Goal: Task Accomplishment & Management: Use online tool/utility

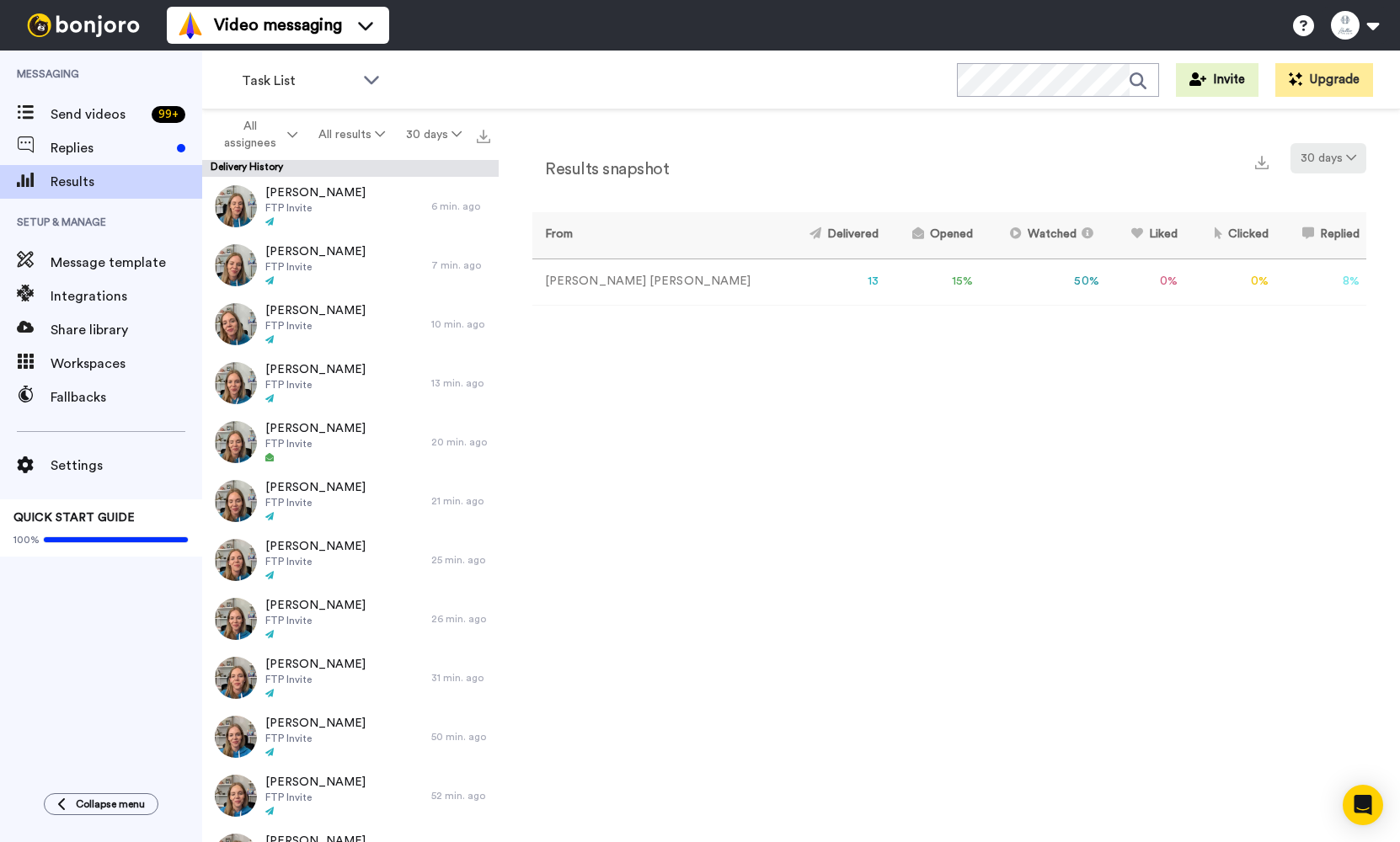
click at [1332, 162] on button "30 days" at bounding box center [1328, 158] width 76 height 30
click at [1107, 172] on div "Results snapshot 30 days" at bounding box center [949, 165] width 834 height 44
click at [885, 284] on td "15 %" at bounding box center [933, 281] width 94 height 46
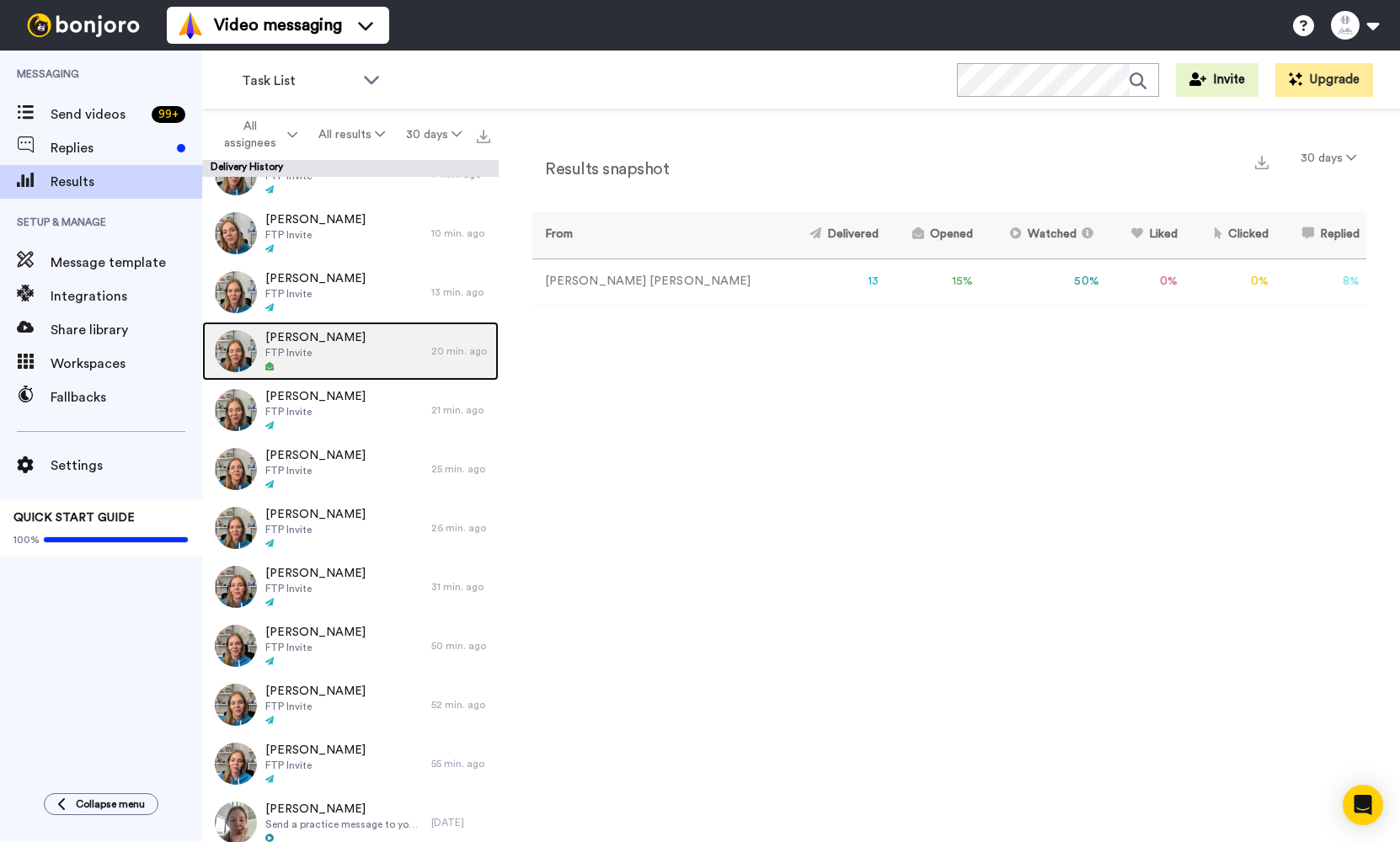
click at [344, 370] on div "Maggie Clancy FTP Invite" at bounding box center [317, 351] width 229 height 59
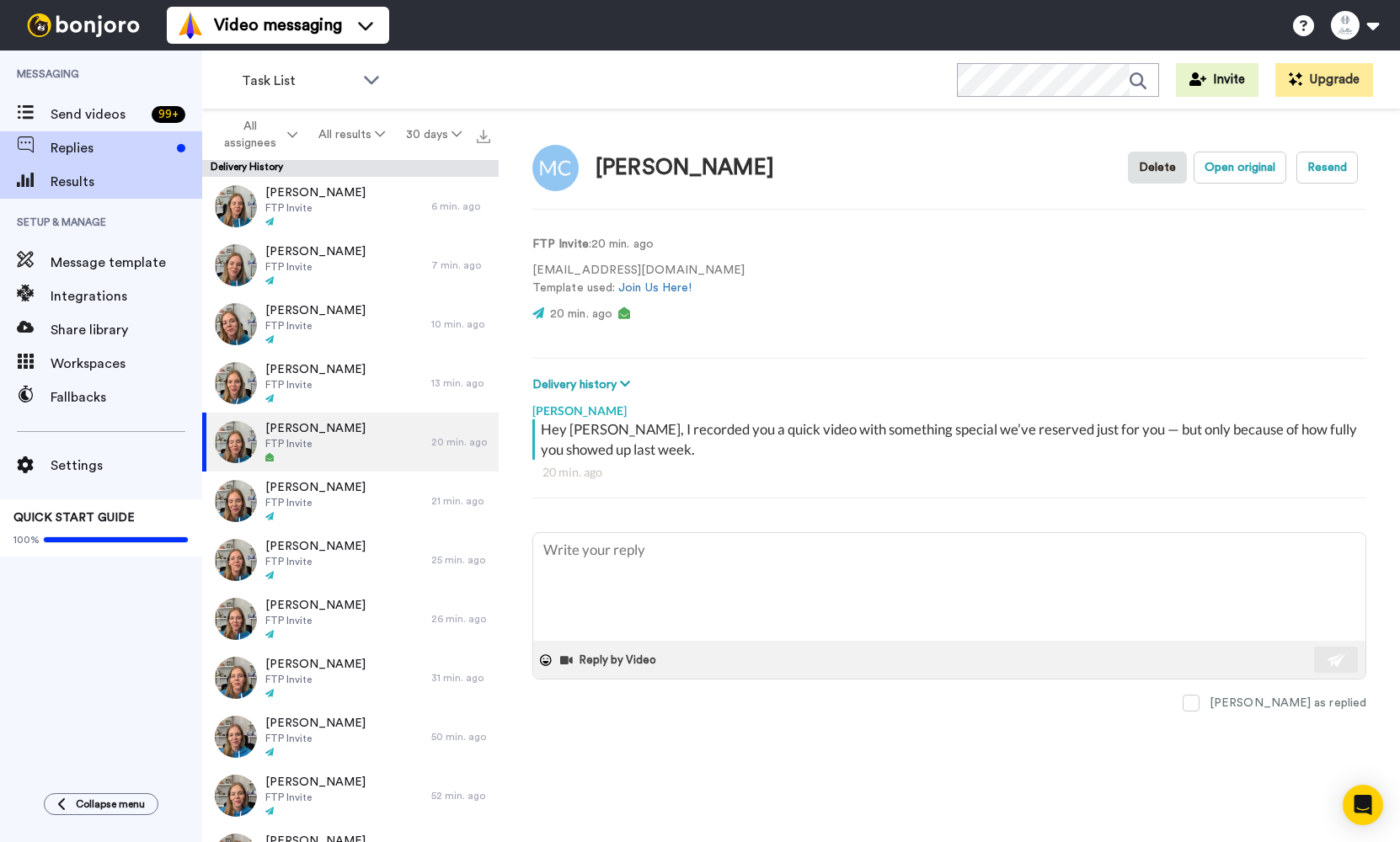
scroll to position [90, 0]
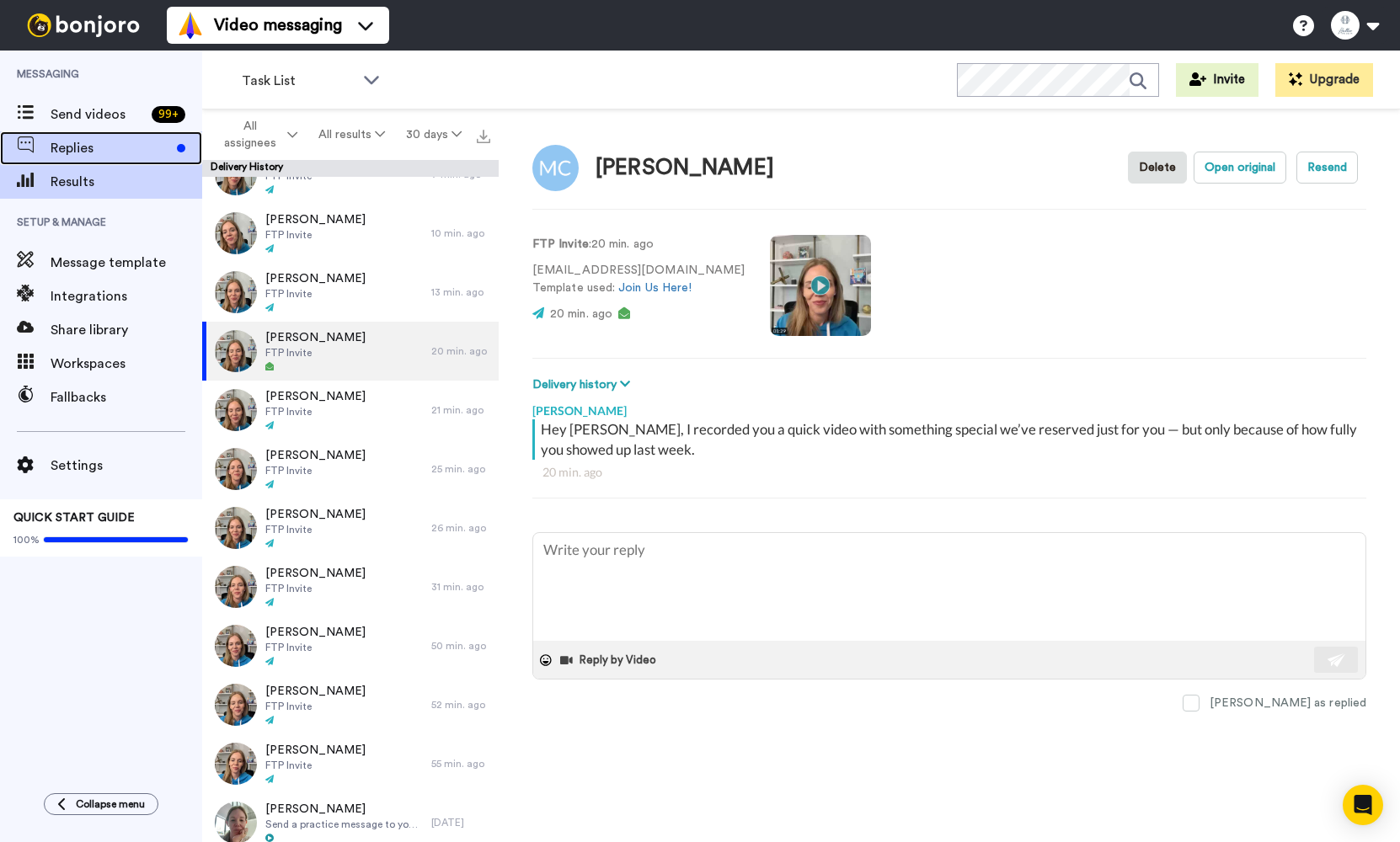
click at [92, 154] on span "Replies" at bounding box center [110, 148] width 120 height 21
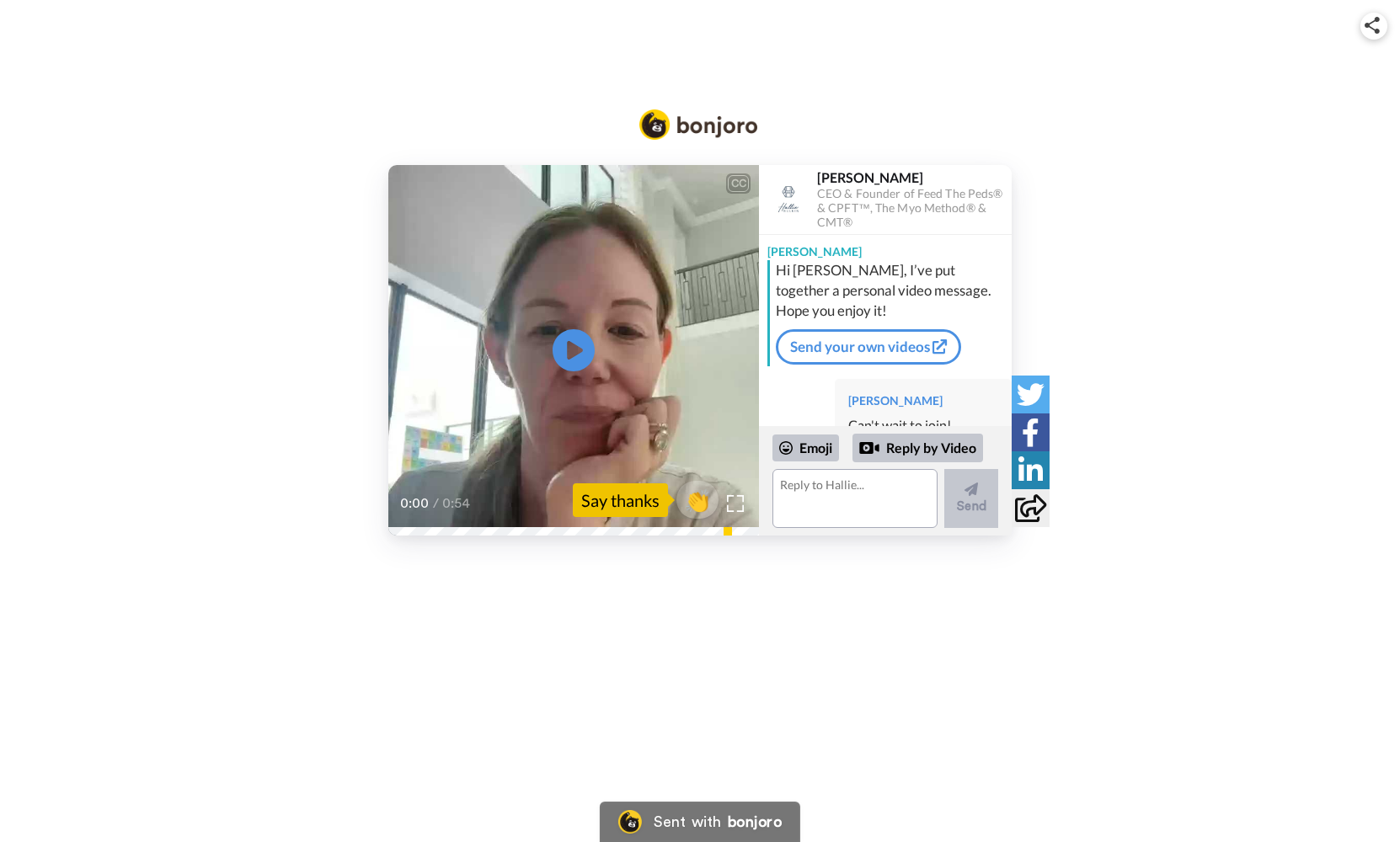
scroll to position [27, 0]
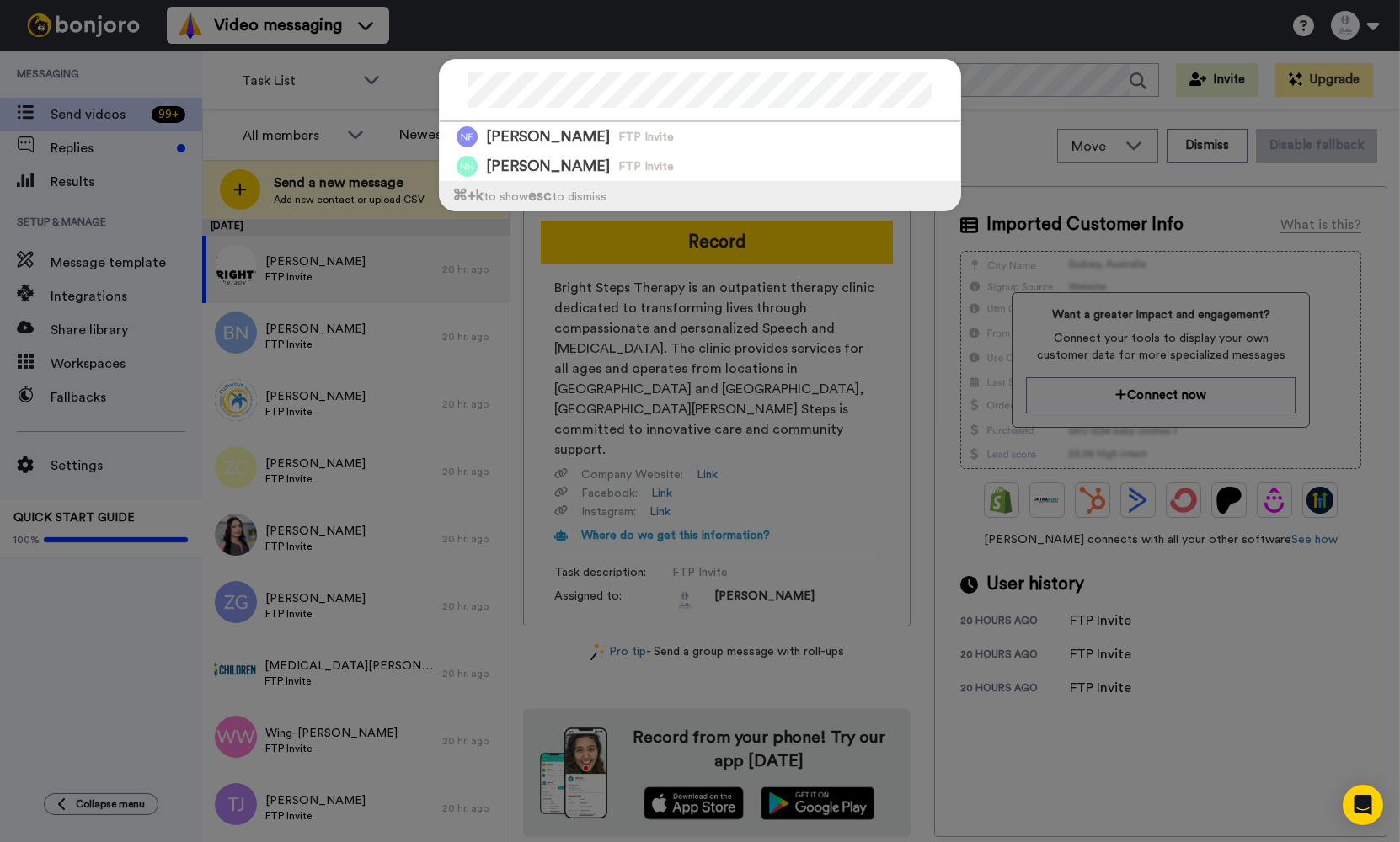
click at [1062, 62] on div "Nicole FALK FTP Invite Nicolette Holzbaur FTP Invite ⌘ +k to show esc to dismiss" at bounding box center [700, 421] width 1400 height 842
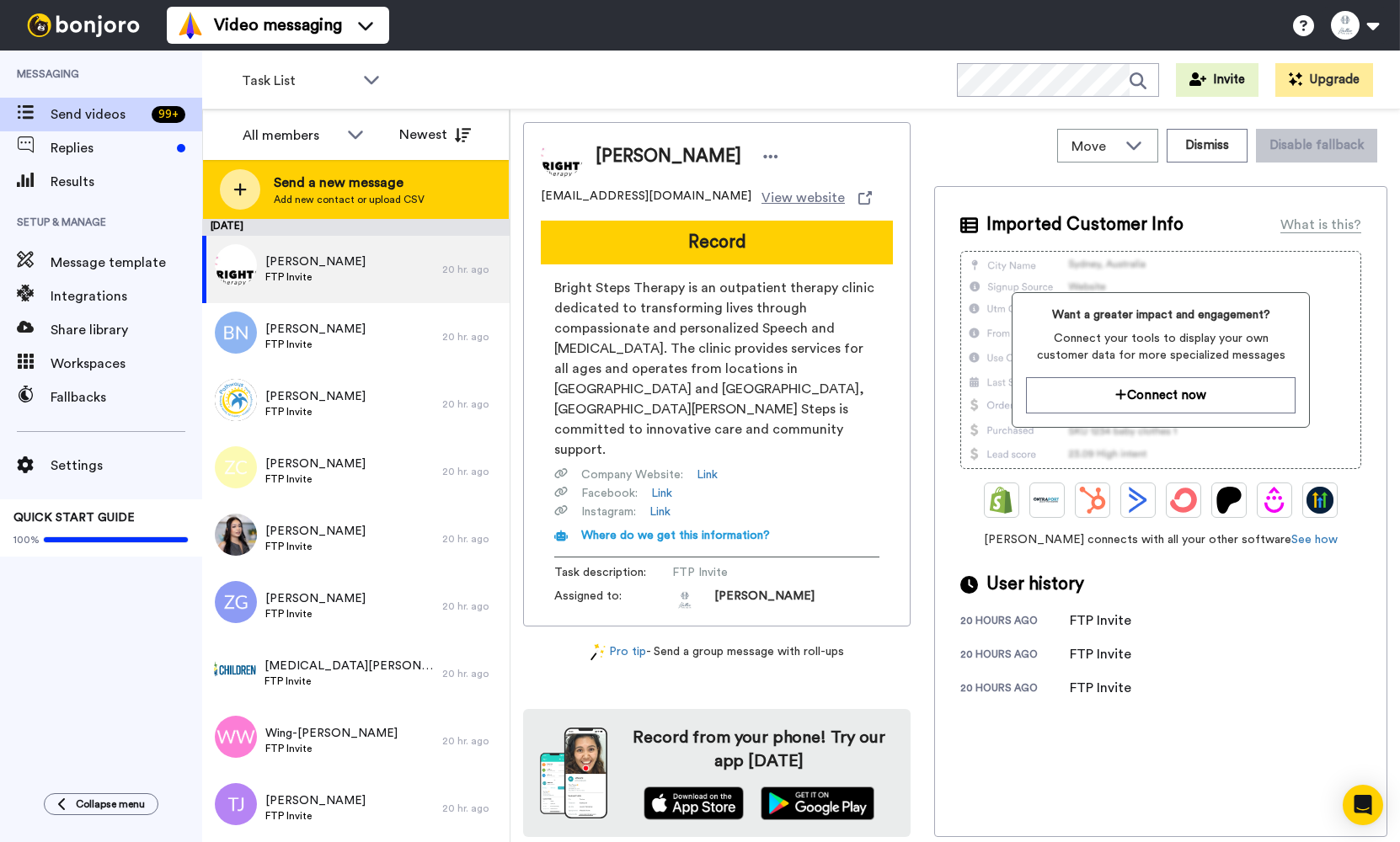
click at [254, 186] on div at bounding box center [239, 189] width 40 height 40
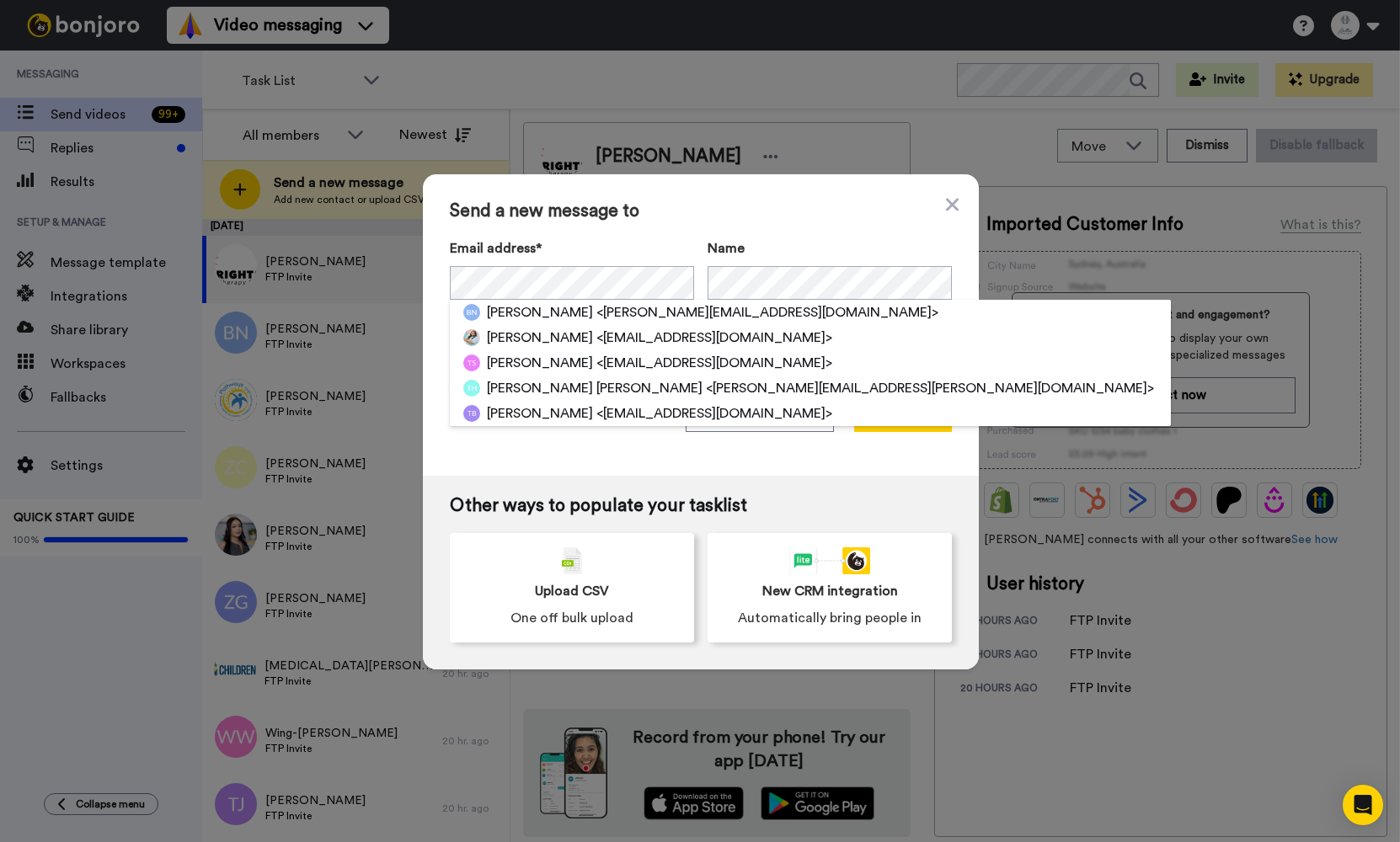
click at [623, 74] on div "Send a new message to Email address* Bernie Nunez <bernie.nunezslp@gmail.com> T…" at bounding box center [700, 421] width 1400 height 842
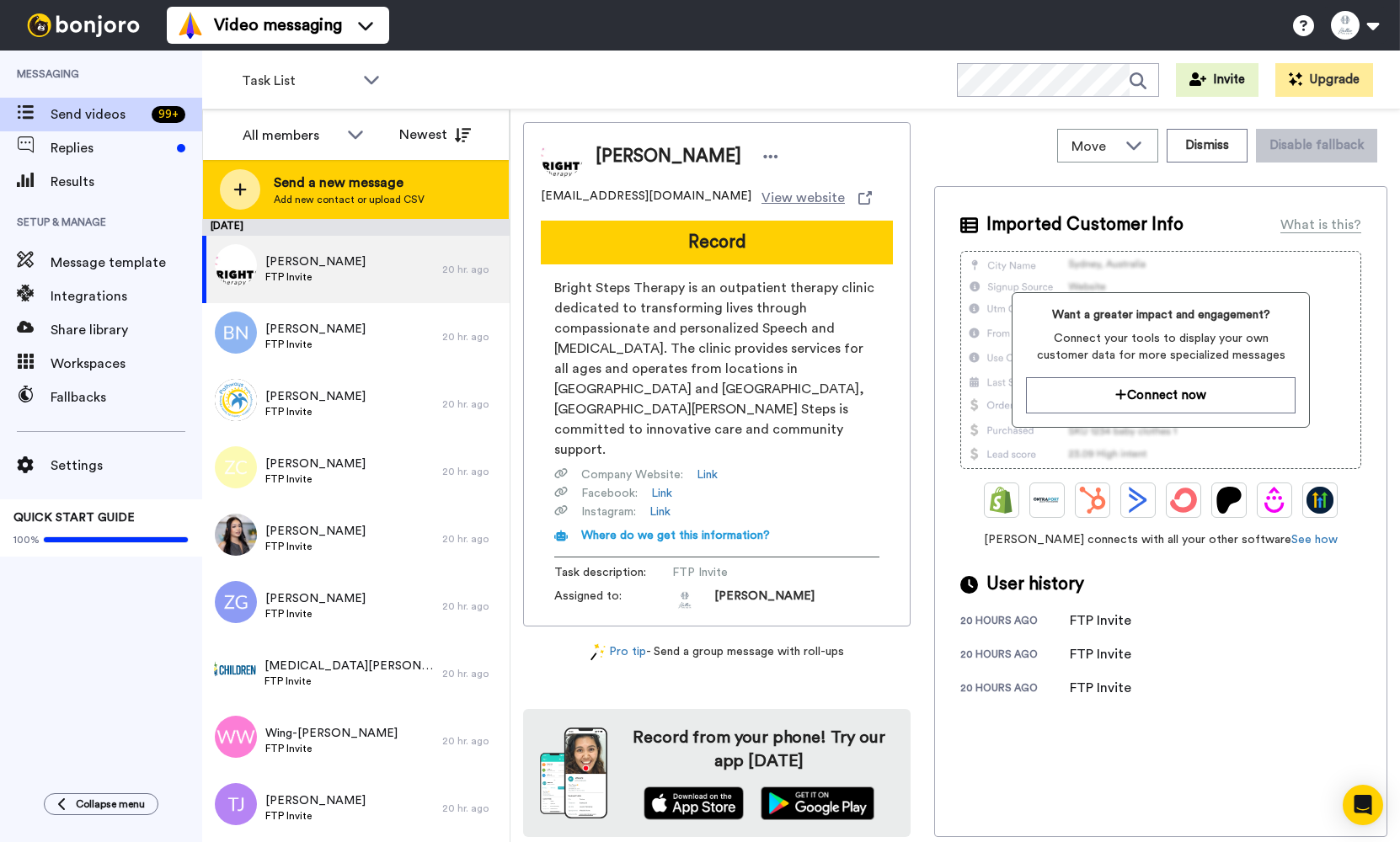
click at [309, 179] on span "Send a new message" at bounding box center [348, 183] width 151 height 21
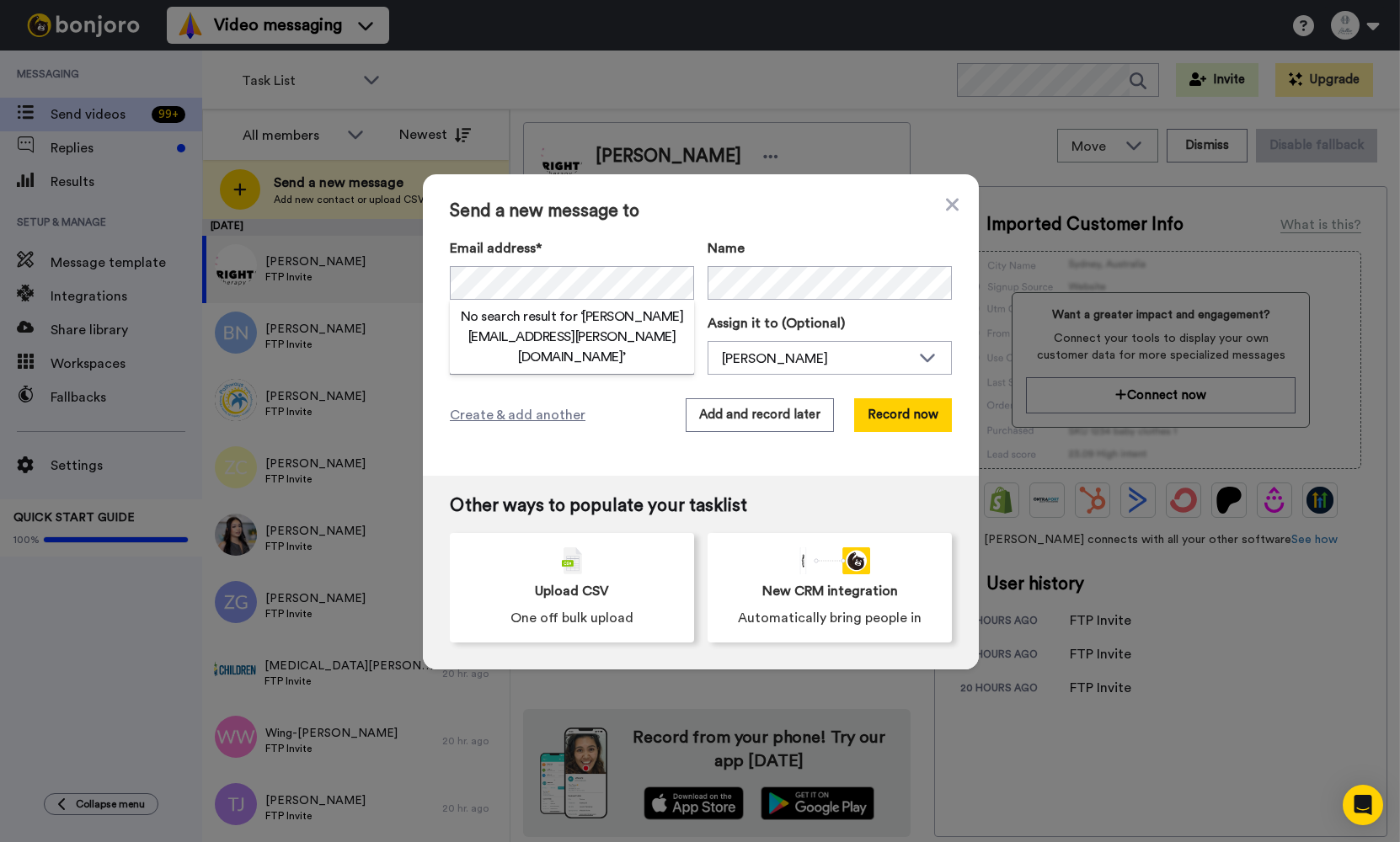
click at [670, 245] on label "Email address*" at bounding box center [572, 248] width 244 height 21
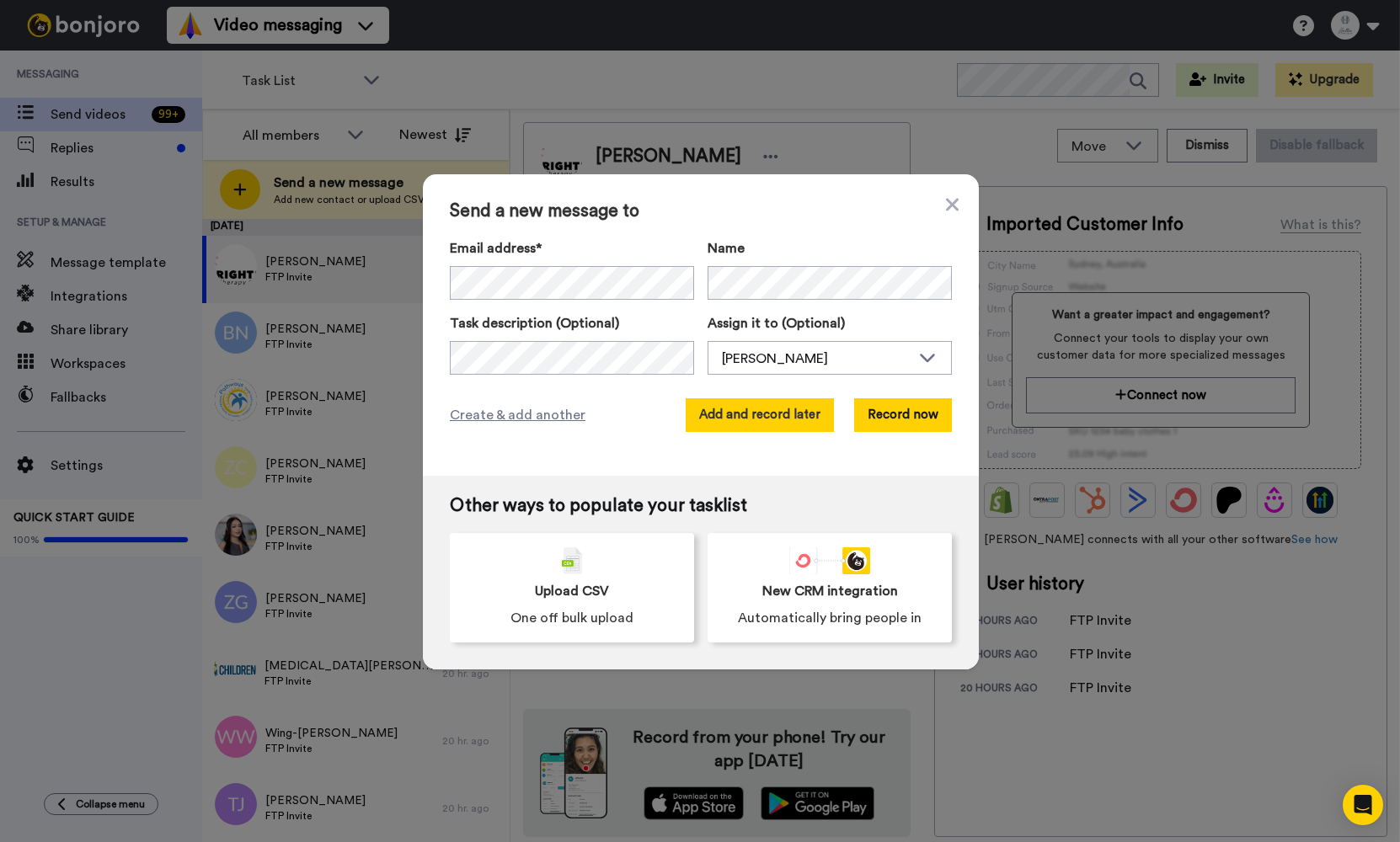
click at [758, 425] on button "Add and record later" at bounding box center [760, 415] width 149 height 33
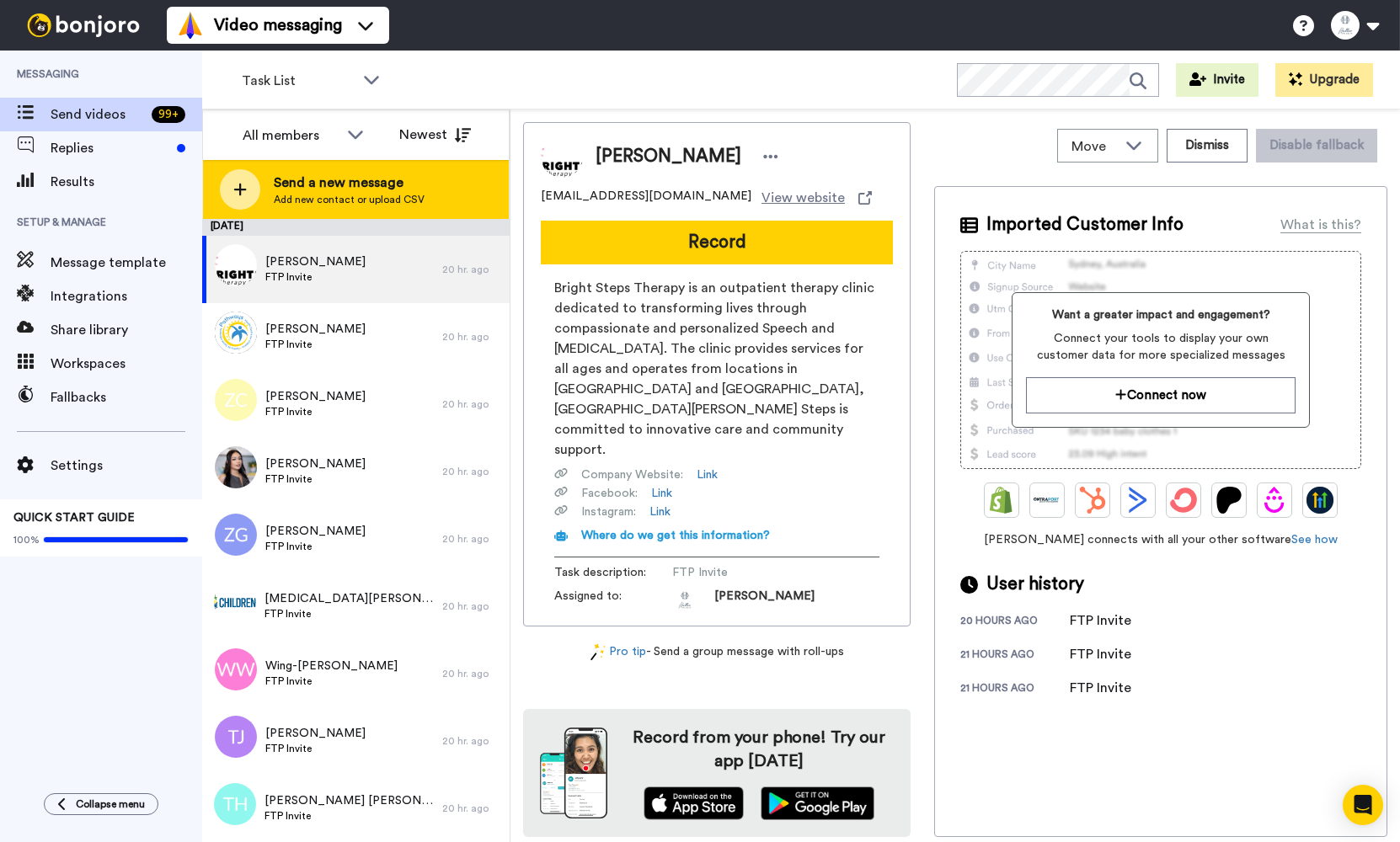
click at [262, 194] on div "Send a new message Add new contact or upload CSV" at bounding box center [355, 190] width 306 height 59
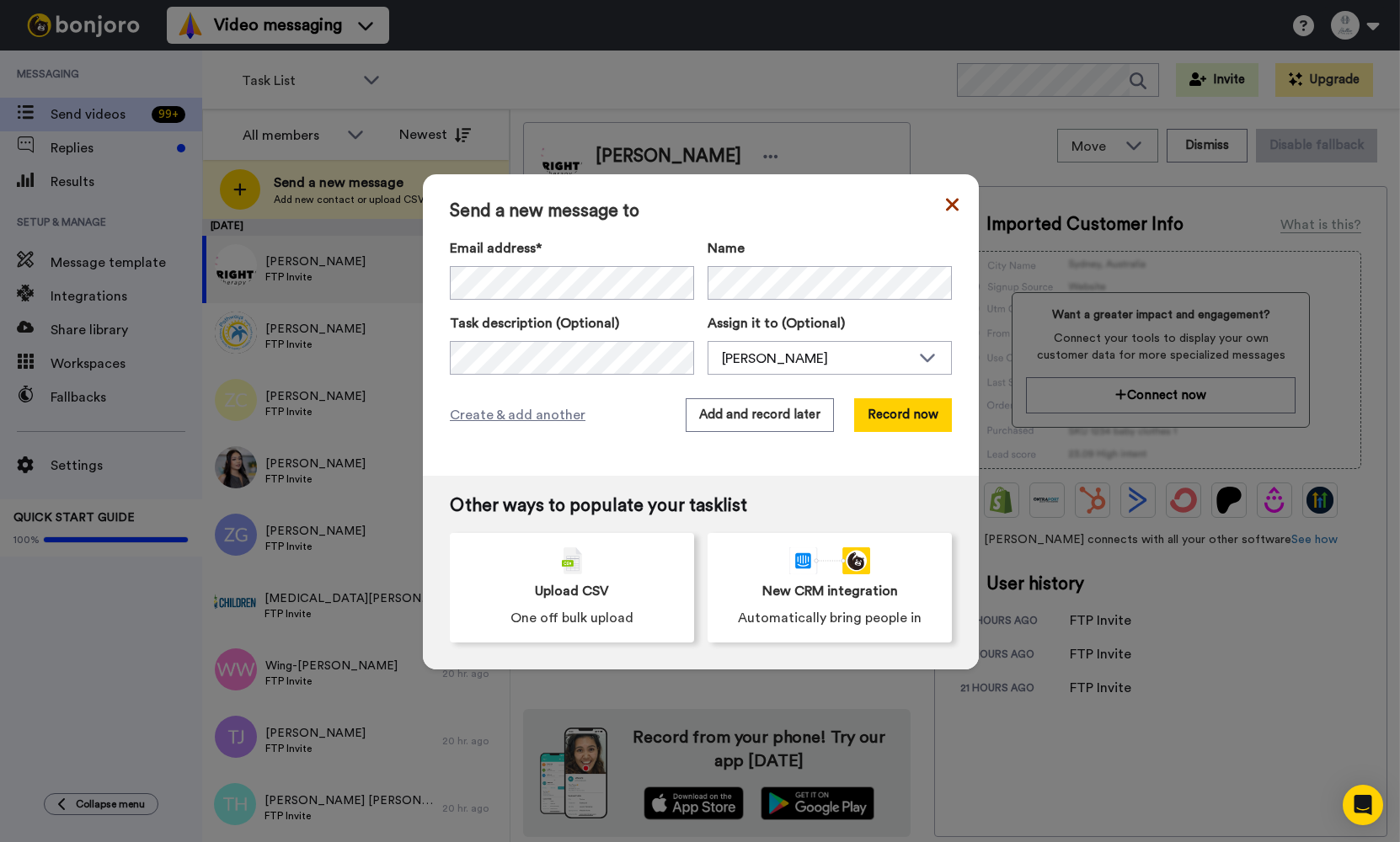
click at [951, 208] on icon at bounding box center [952, 205] width 13 height 21
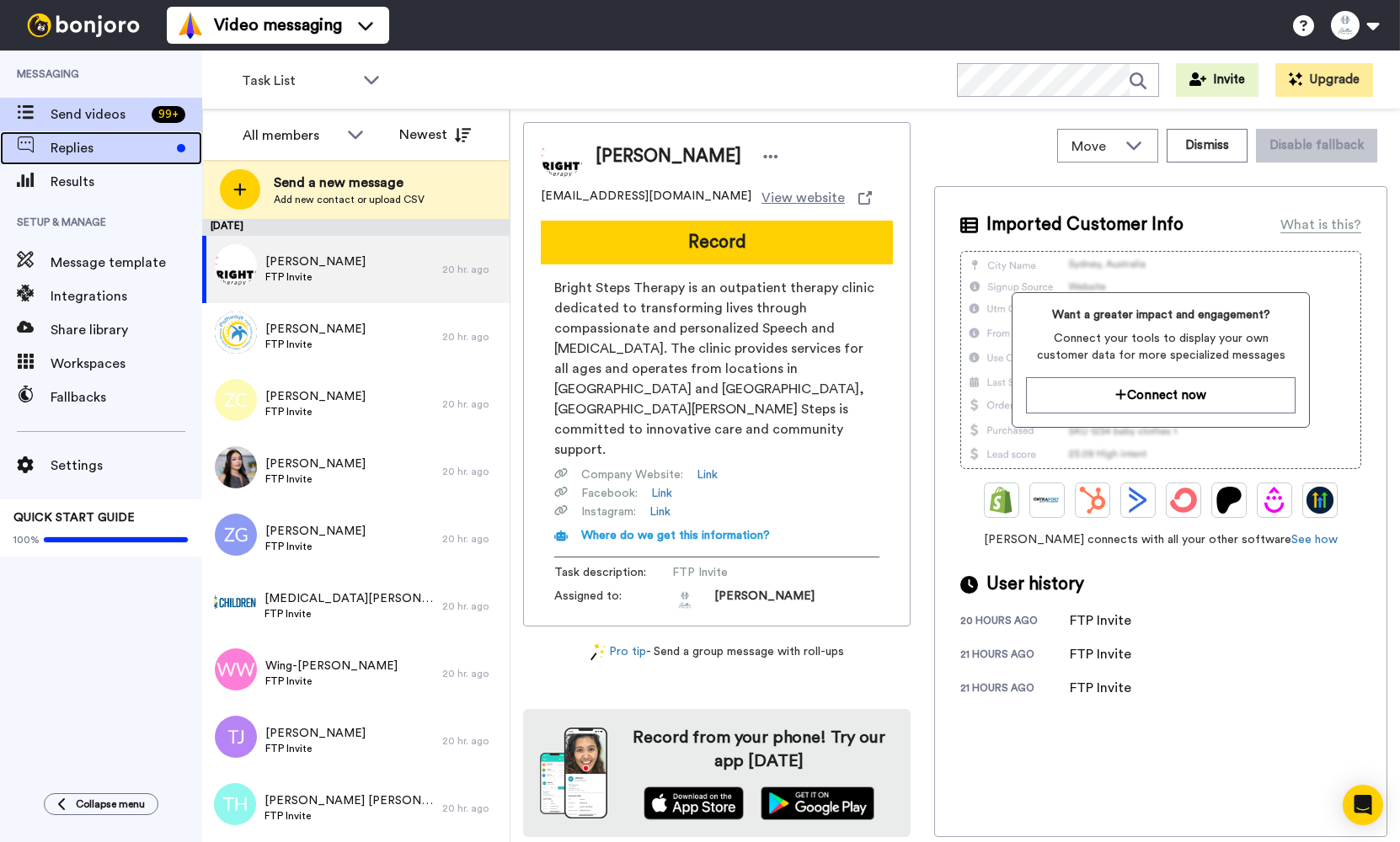
click at [52, 145] on span "Replies" at bounding box center [110, 148] width 120 height 21
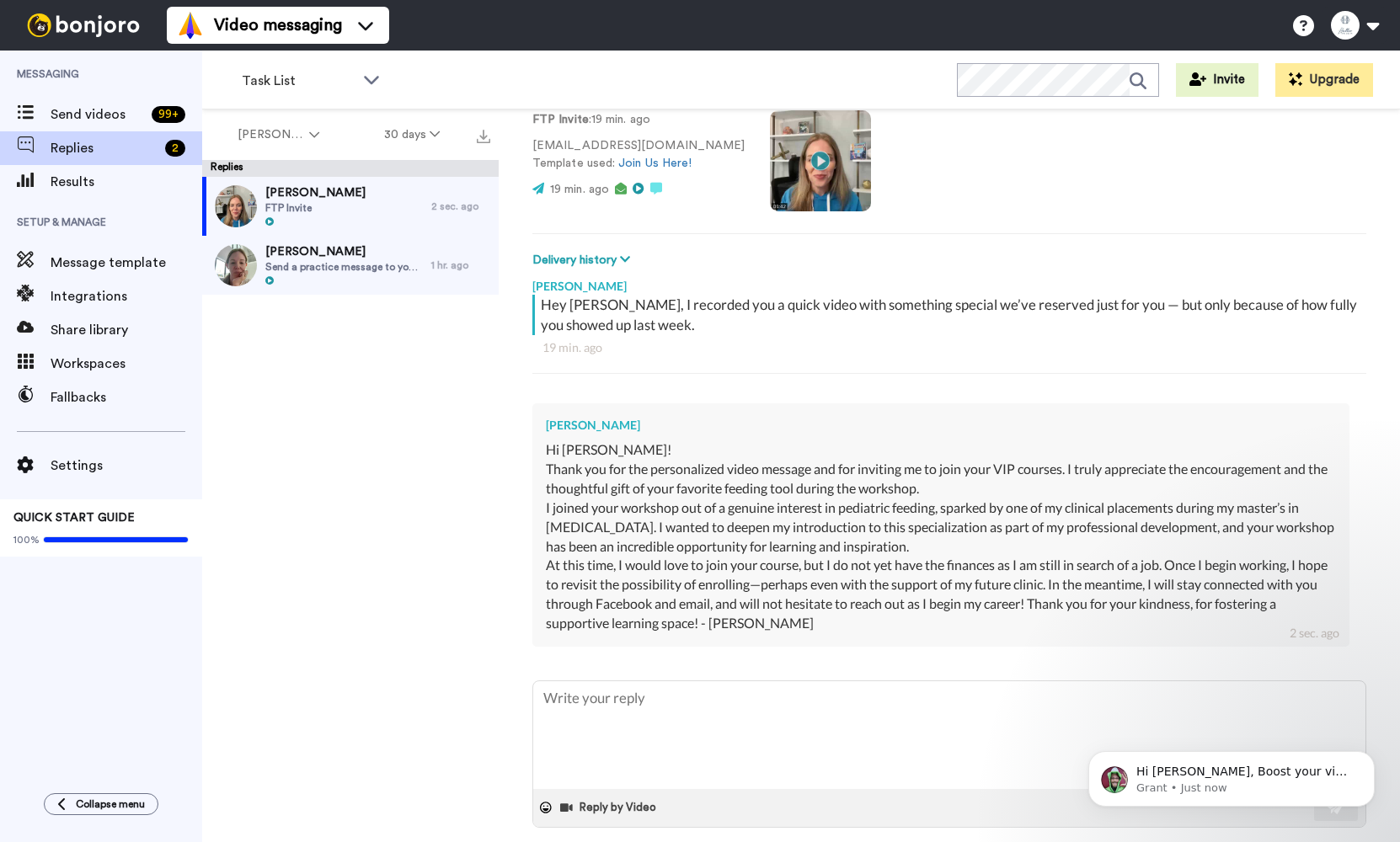
scroll to position [142, 0]
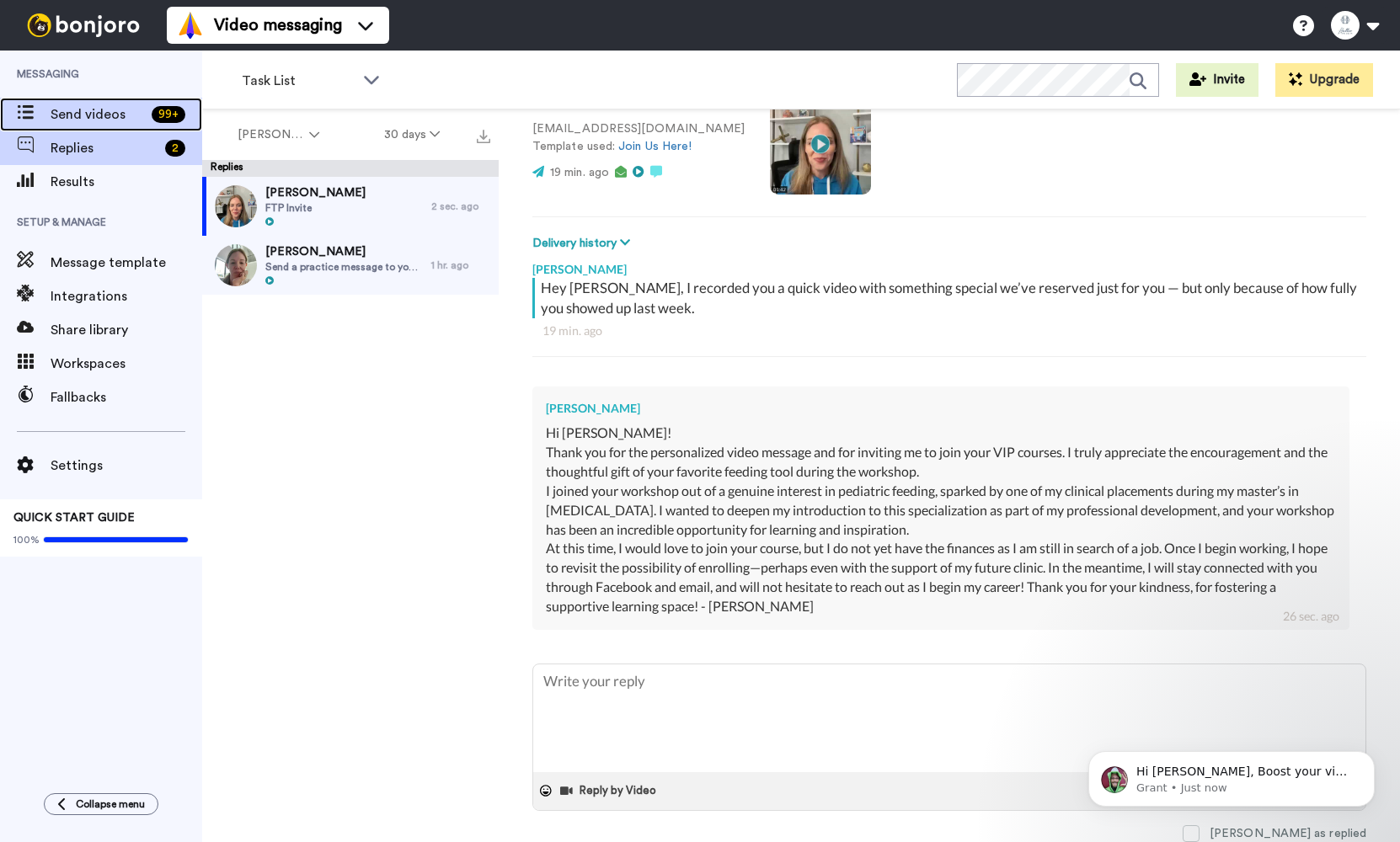
type textarea "x"
click at [98, 115] on span "Send videos" at bounding box center [97, 114] width 94 height 21
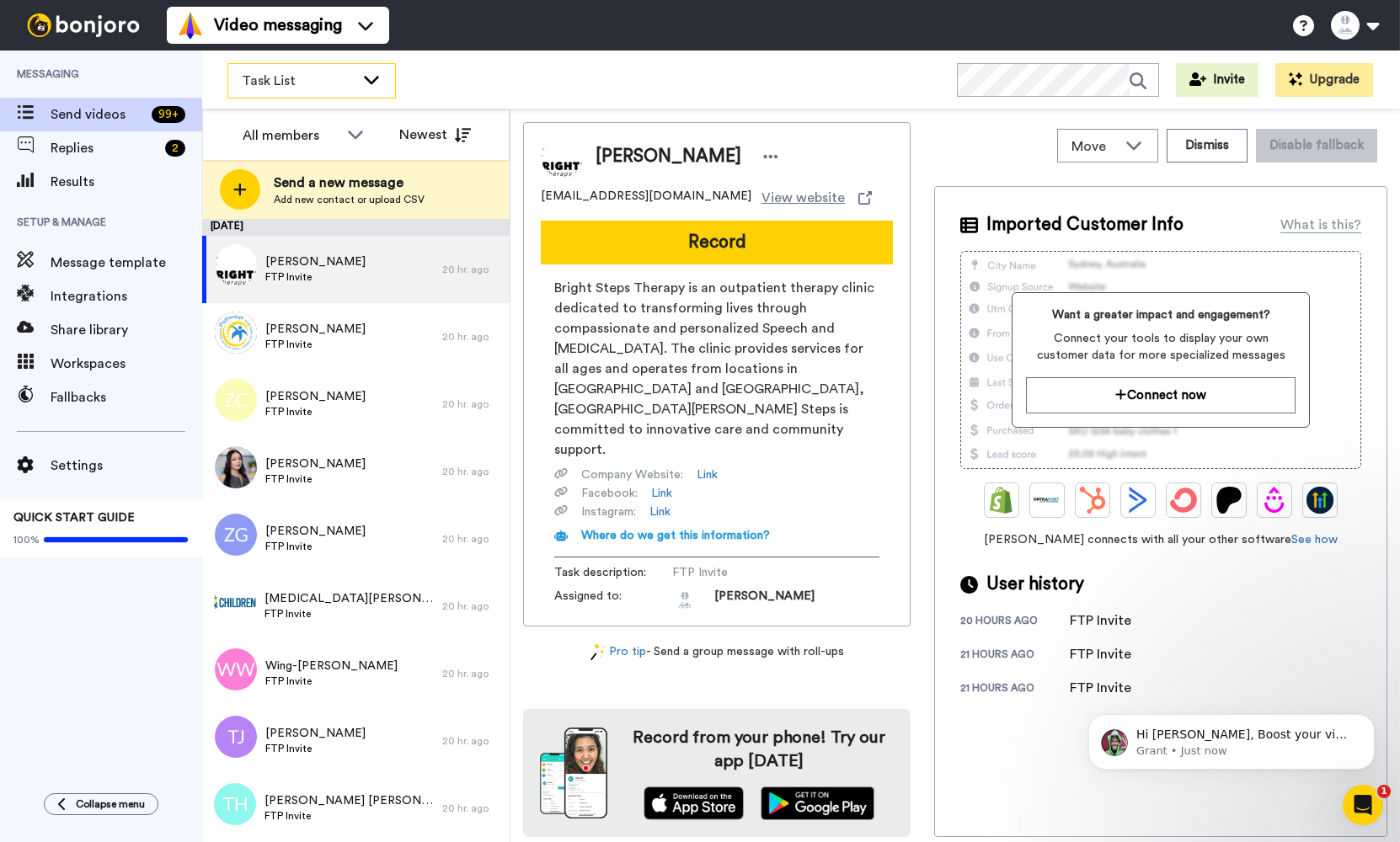
click at [365, 80] on icon at bounding box center [371, 79] width 21 height 17
click at [550, 94] on div "Task List WORKSPACES View all All Default Task List + Add a new workspace Invit…" at bounding box center [802, 80] width 1198 height 59
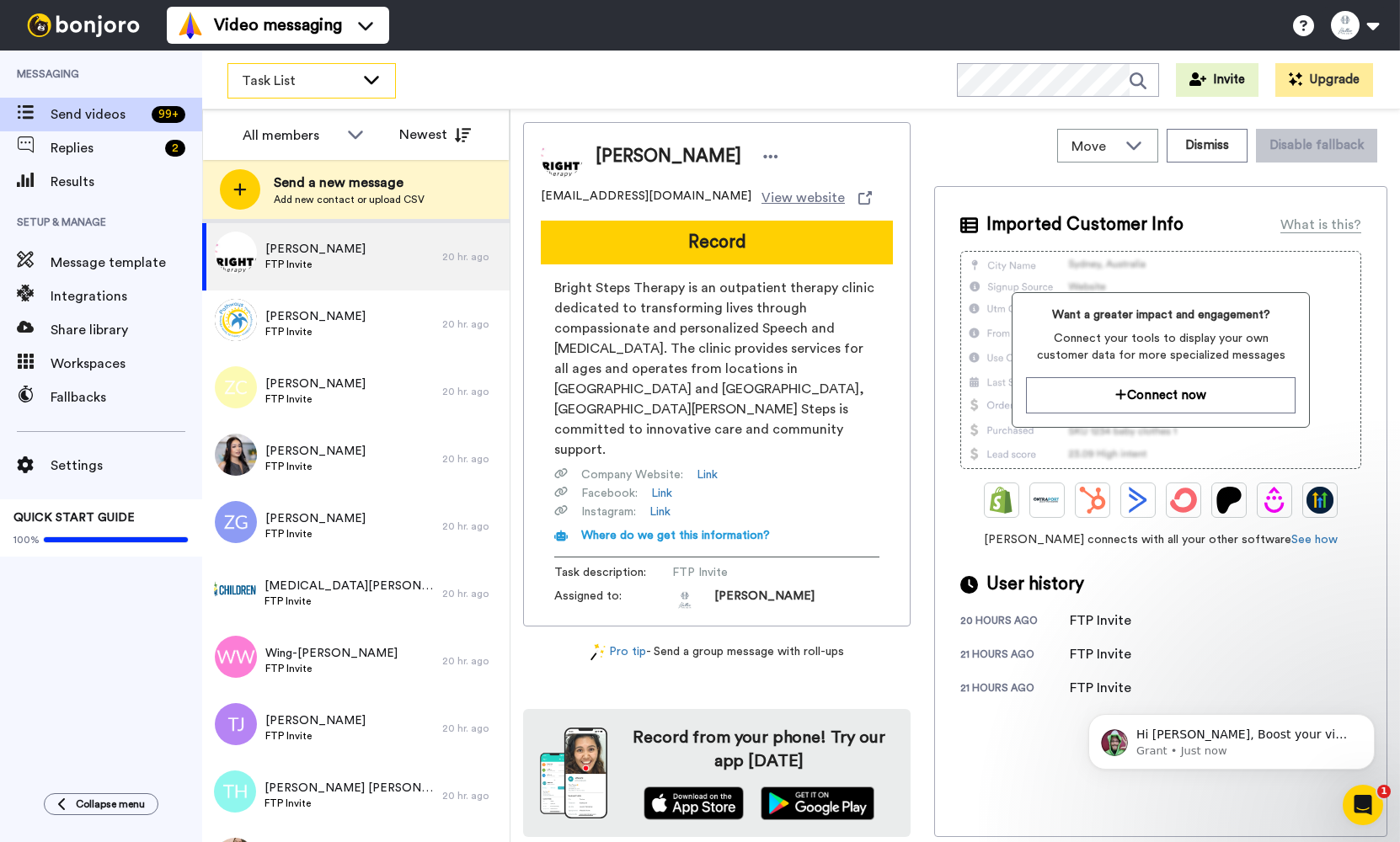
click at [281, 88] on span "Task List" at bounding box center [298, 81] width 113 height 21
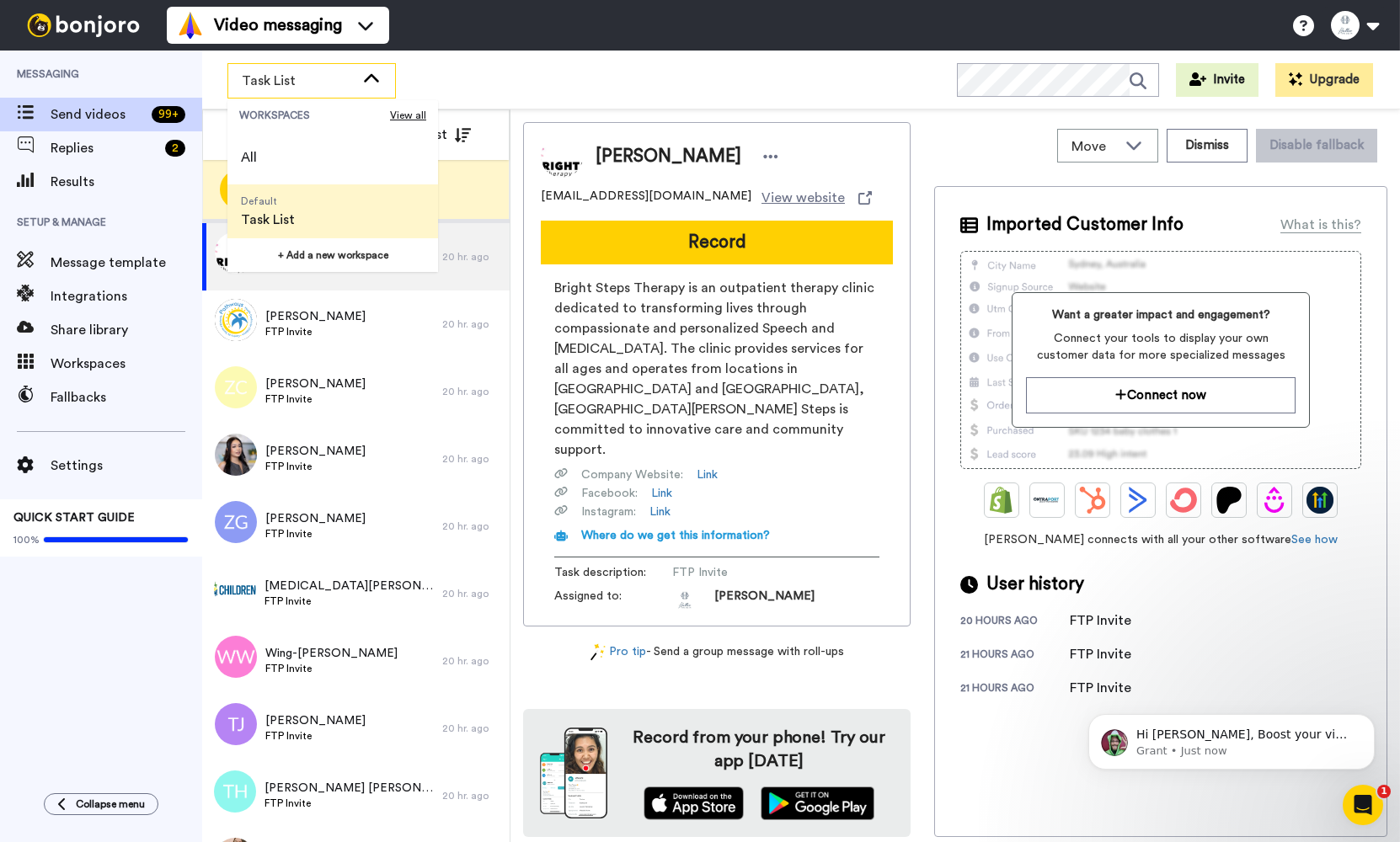
click at [295, 212] on span "Default Task List" at bounding box center [268, 211] width 81 height 54
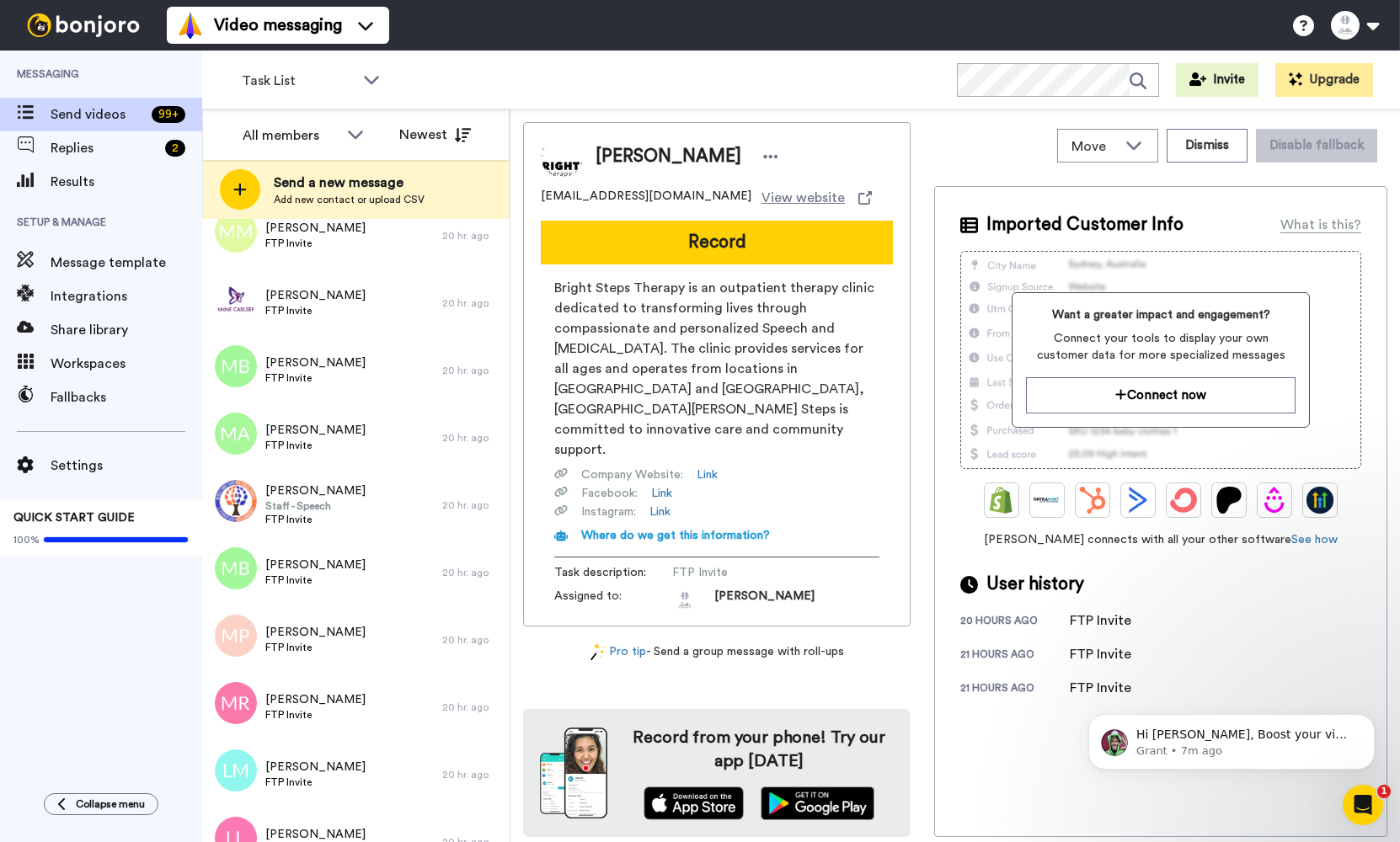
scroll to position [2804, 0]
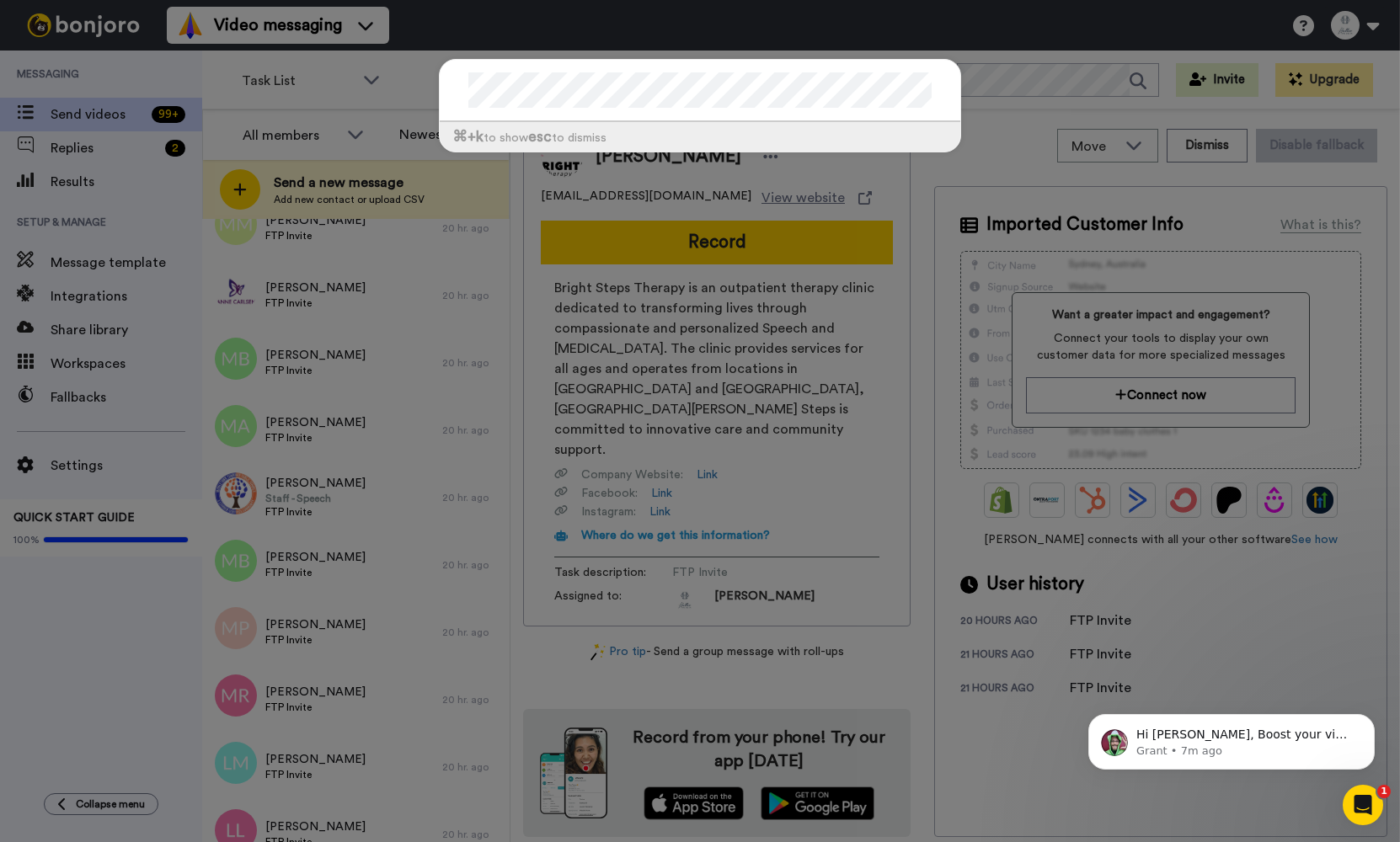
click at [101, 152] on div "⌘ +k to show esc to dismiss" at bounding box center [700, 421] width 1400 height 842
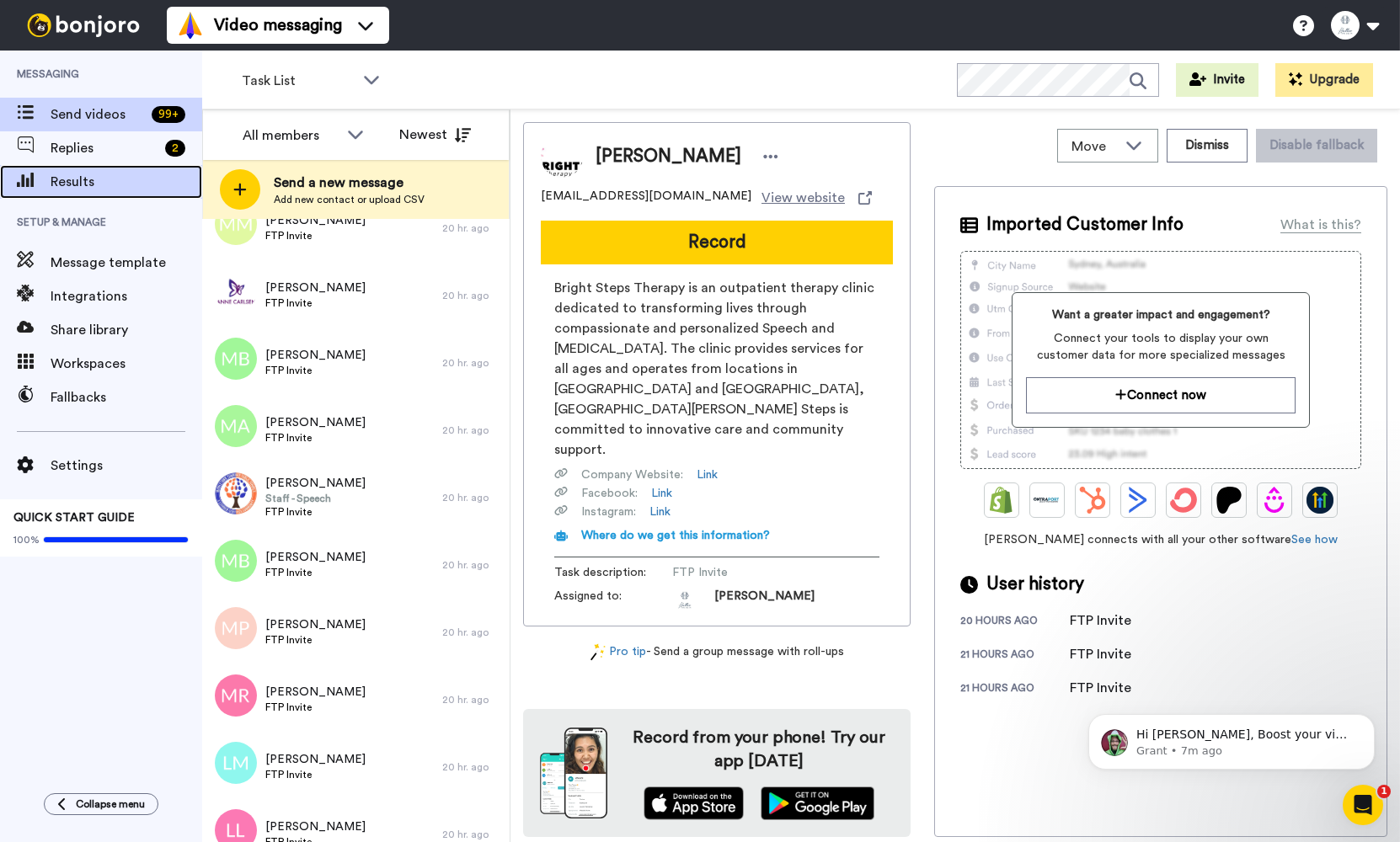
click at [100, 166] on div "Results" at bounding box center [101, 182] width 203 height 33
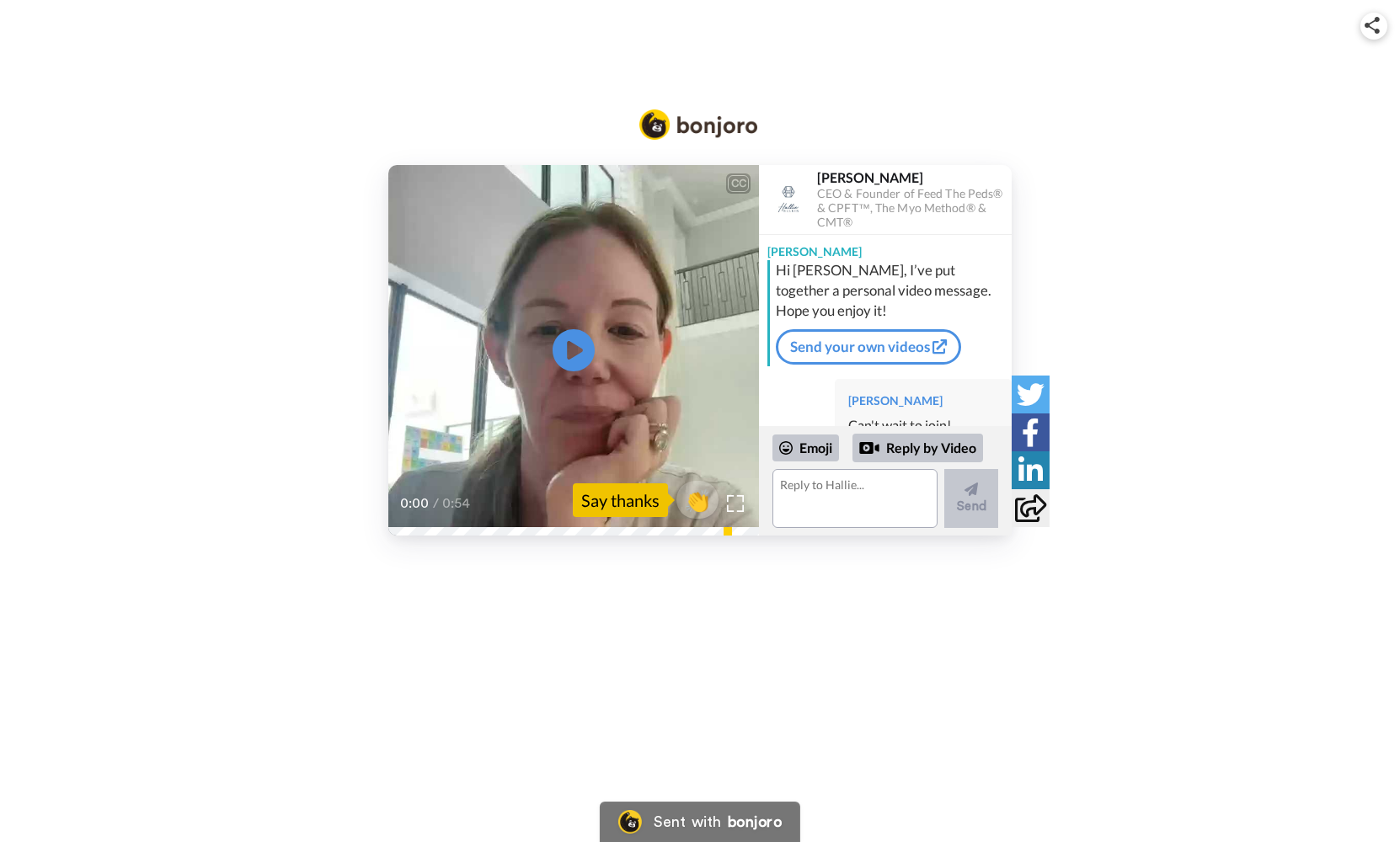
scroll to position [27, 0]
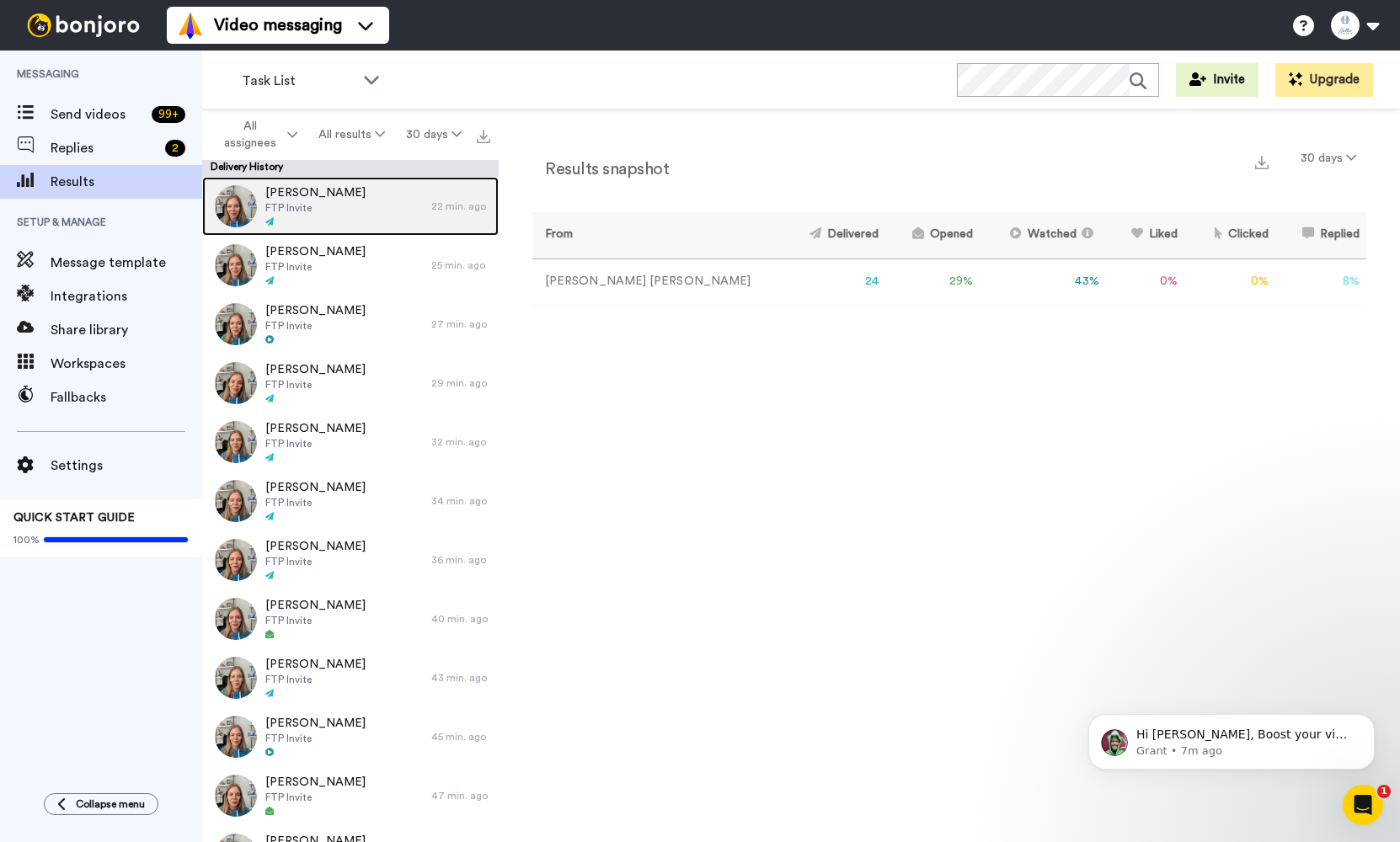
click at [325, 209] on span "FTP Invite" at bounding box center [316, 209] width 100 height 14
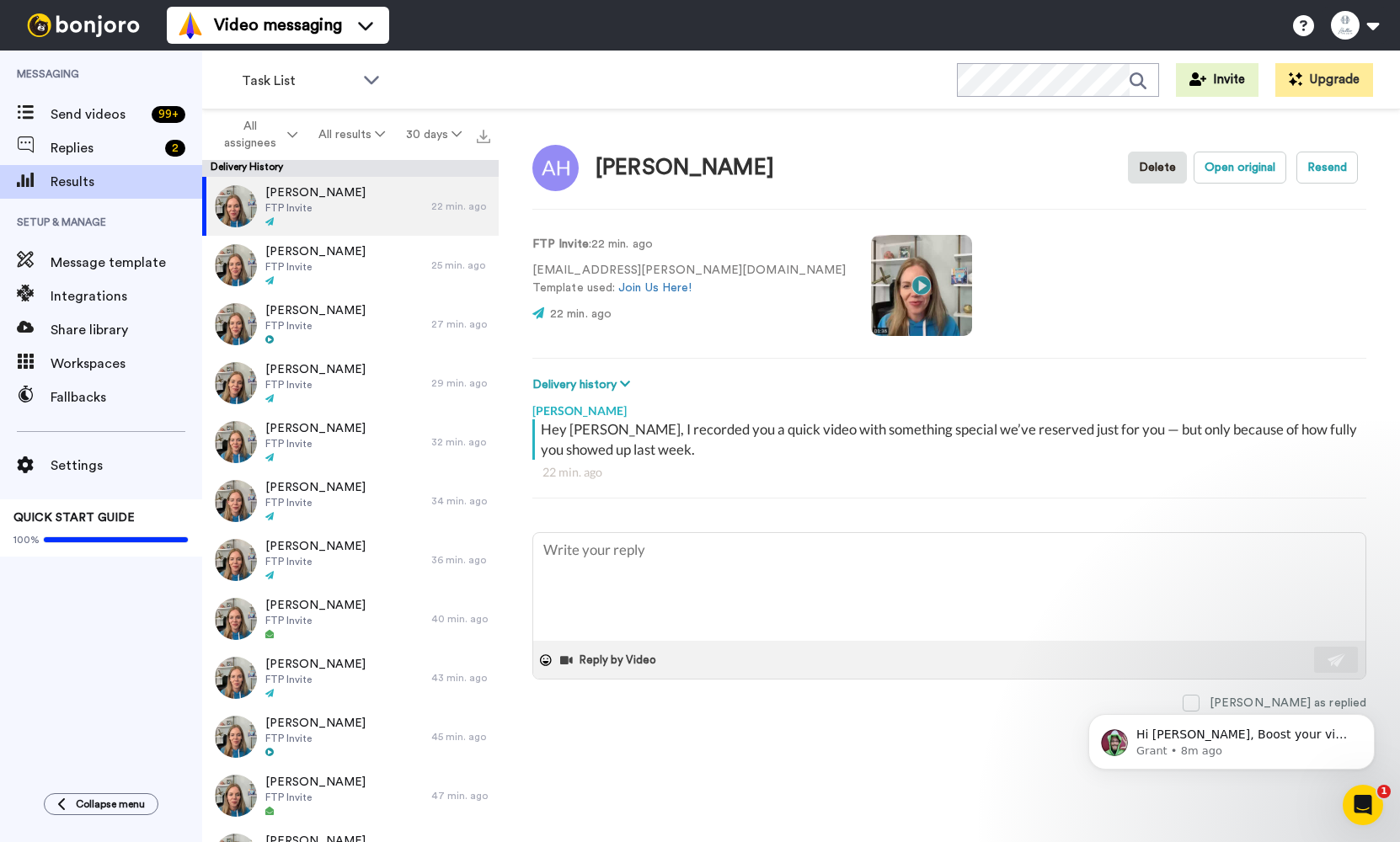
drag, startPoint x: 743, startPoint y: 179, endPoint x: 595, endPoint y: 173, distance: 148.1
click at [595, 173] on div "Alanis Heredia Delete Open original Resend" at bounding box center [949, 168] width 834 height 49
copy div "[PERSON_NAME]"
click at [107, 119] on span "Send videos" at bounding box center [97, 114] width 94 height 21
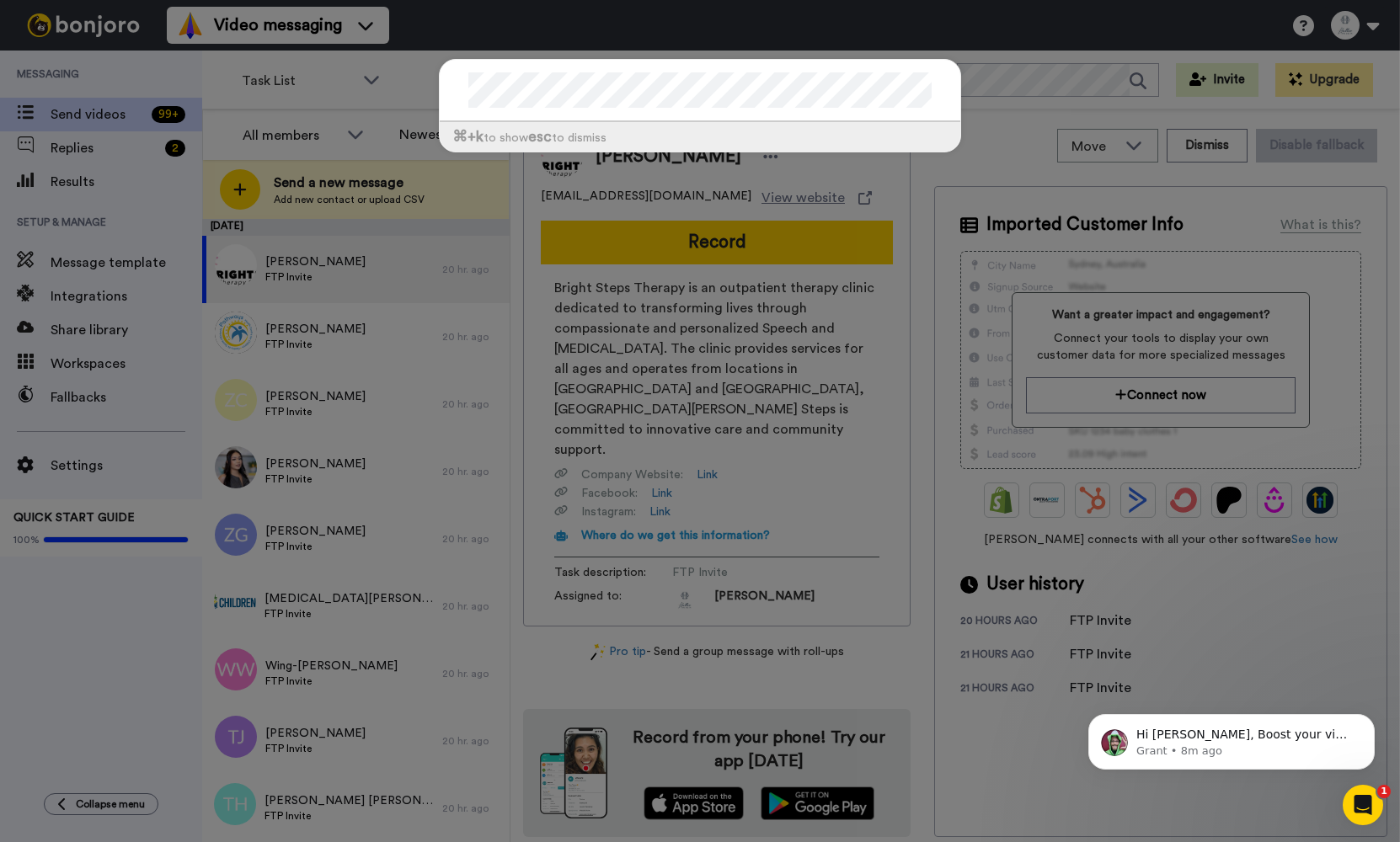
click at [423, 57] on div "⌘ +k to show esc to dismiss" at bounding box center [700, 114] width 556 height 144
click at [132, 172] on div "⌘ +k to show esc to dismiss" at bounding box center [700, 421] width 1400 height 842
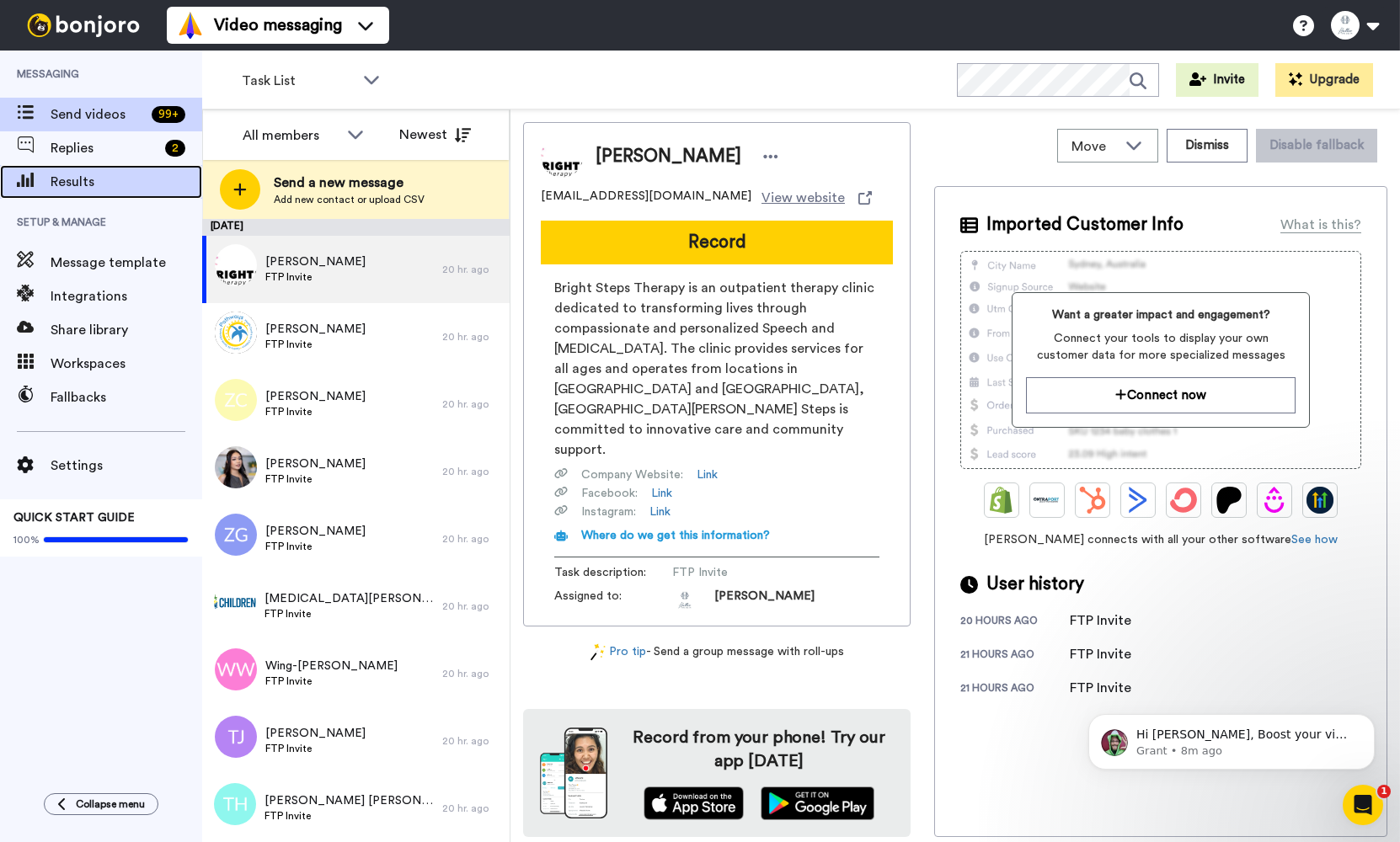
click at [104, 179] on span "Results" at bounding box center [126, 182] width 152 height 21
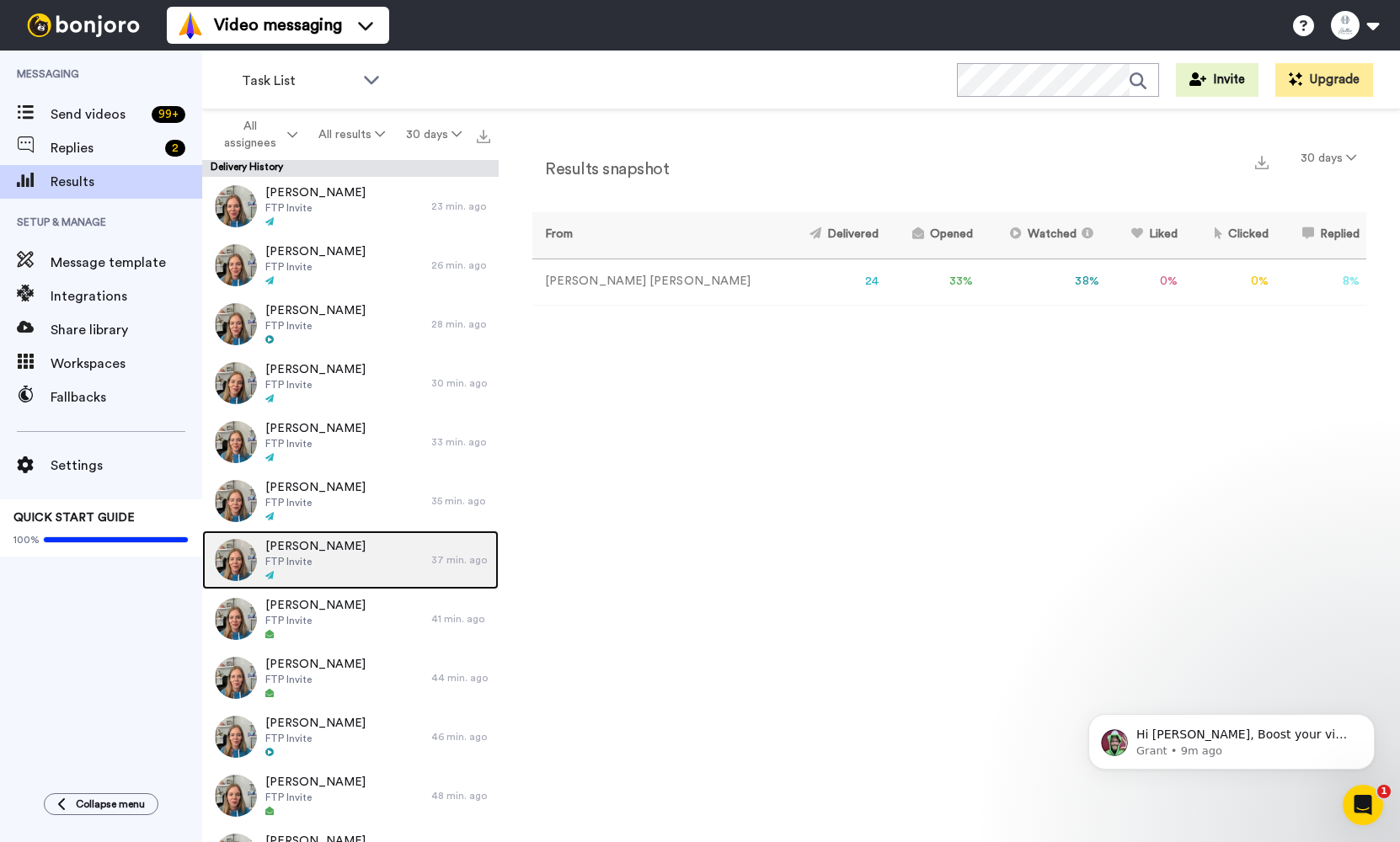
click at [278, 549] on span "[PERSON_NAME]" at bounding box center [316, 546] width 100 height 17
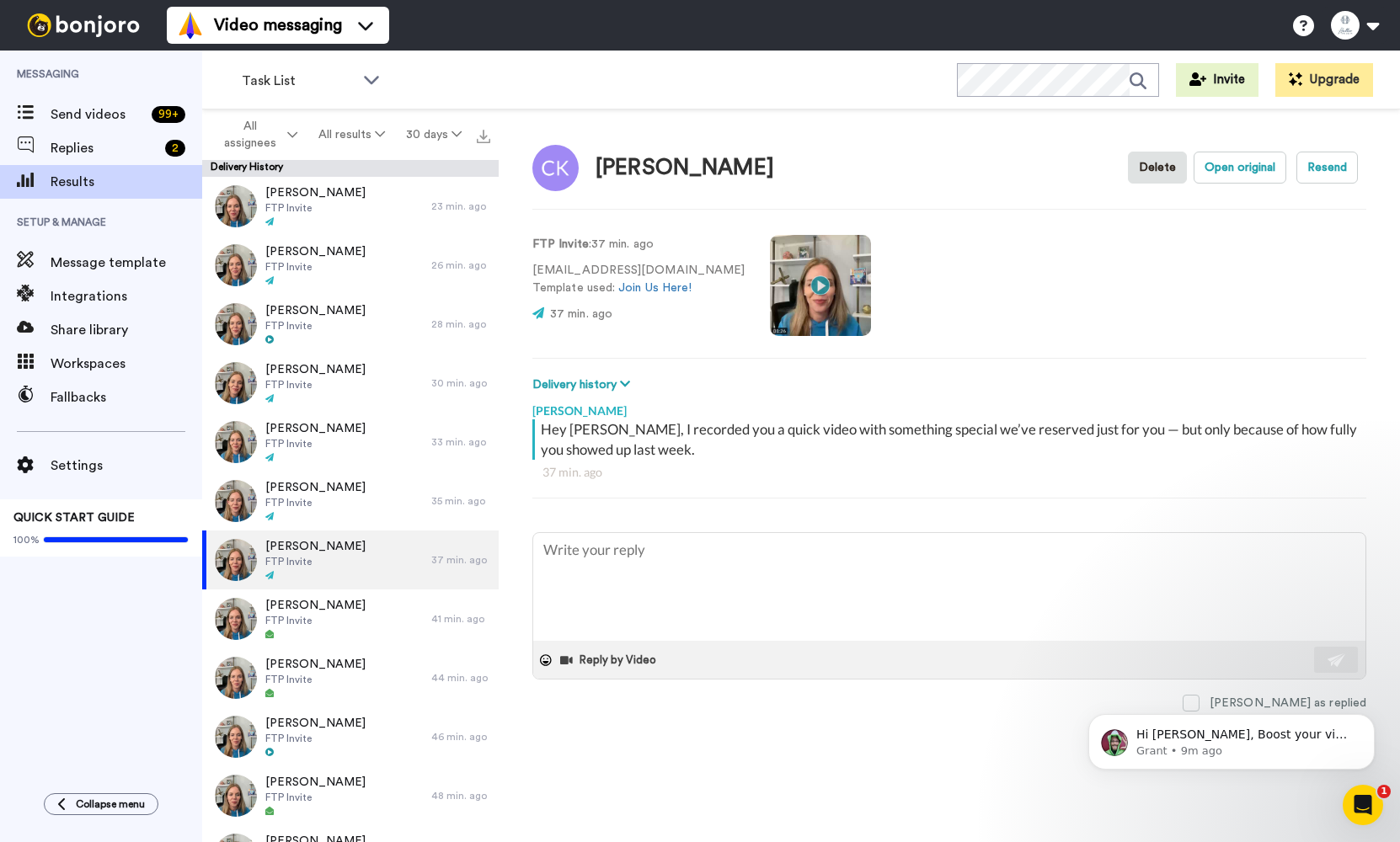
click at [710, 155] on div "Catherine Keyes-Gracia" at bounding box center [685, 167] width 179 height 25
copy div "Catherine Keyes-Gracia"
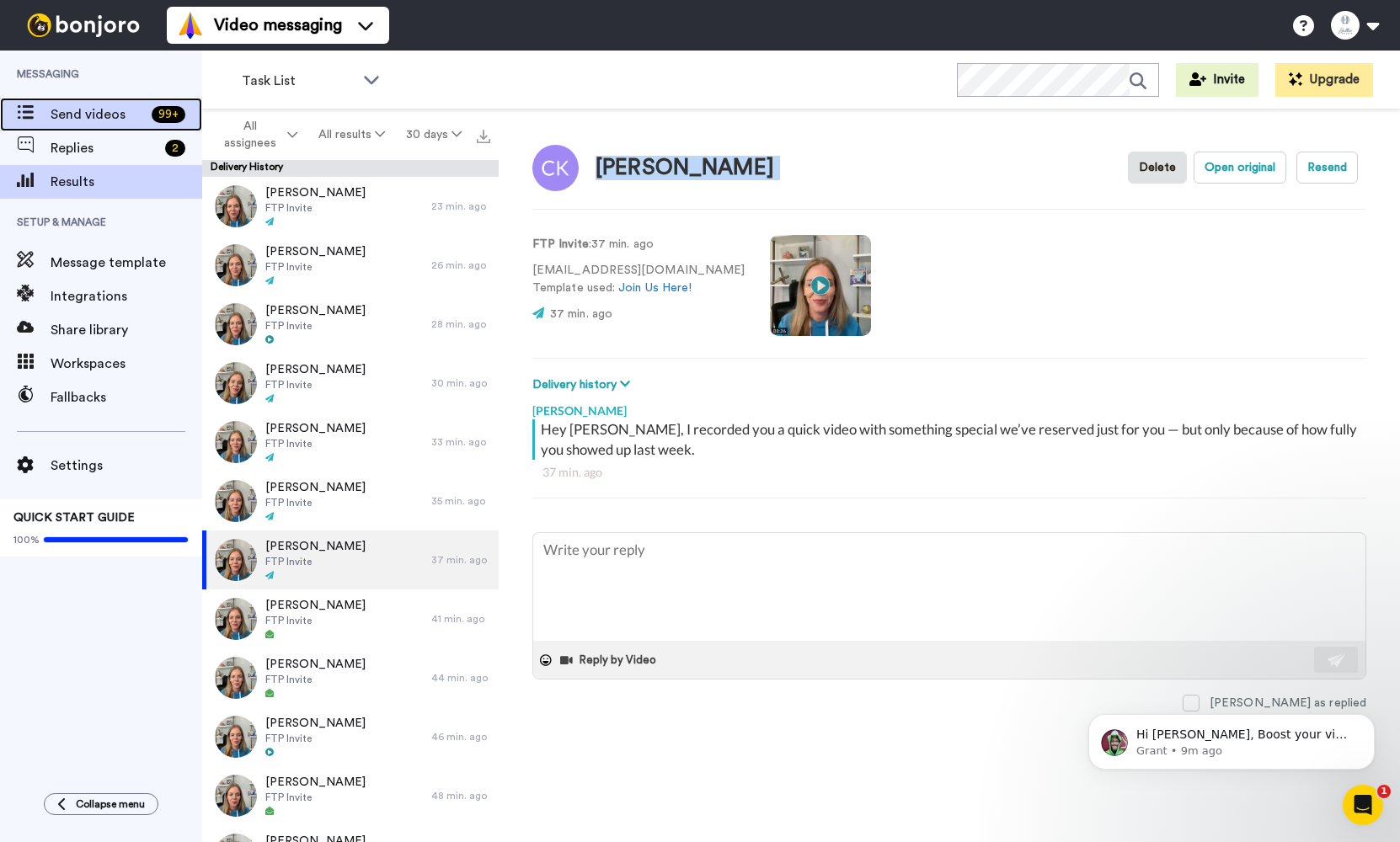
click at [107, 124] on span "Send videos" at bounding box center [97, 114] width 94 height 21
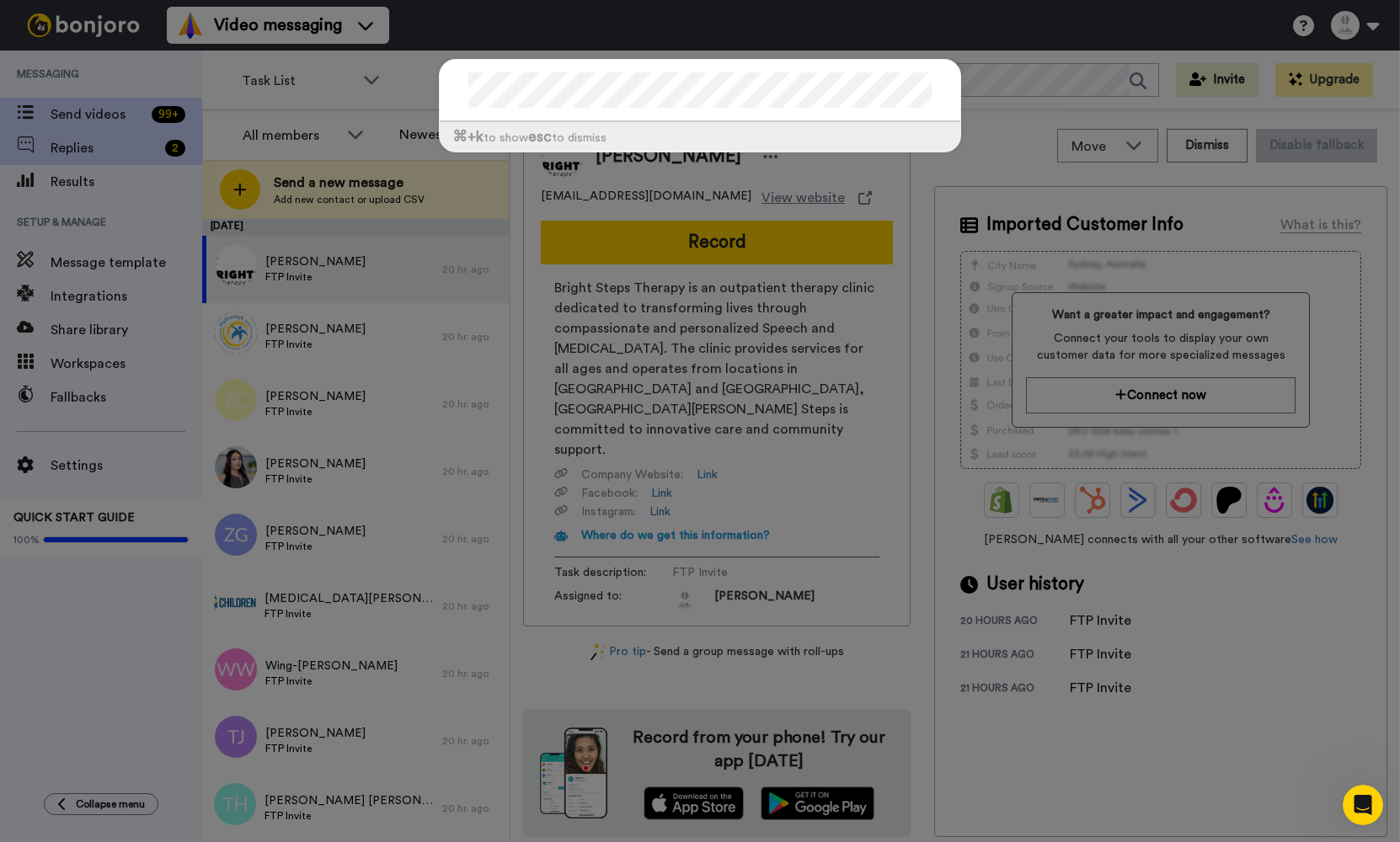
click at [137, 144] on div "⌘ +k to show esc to dismiss" at bounding box center [700, 421] width 1400 height 842
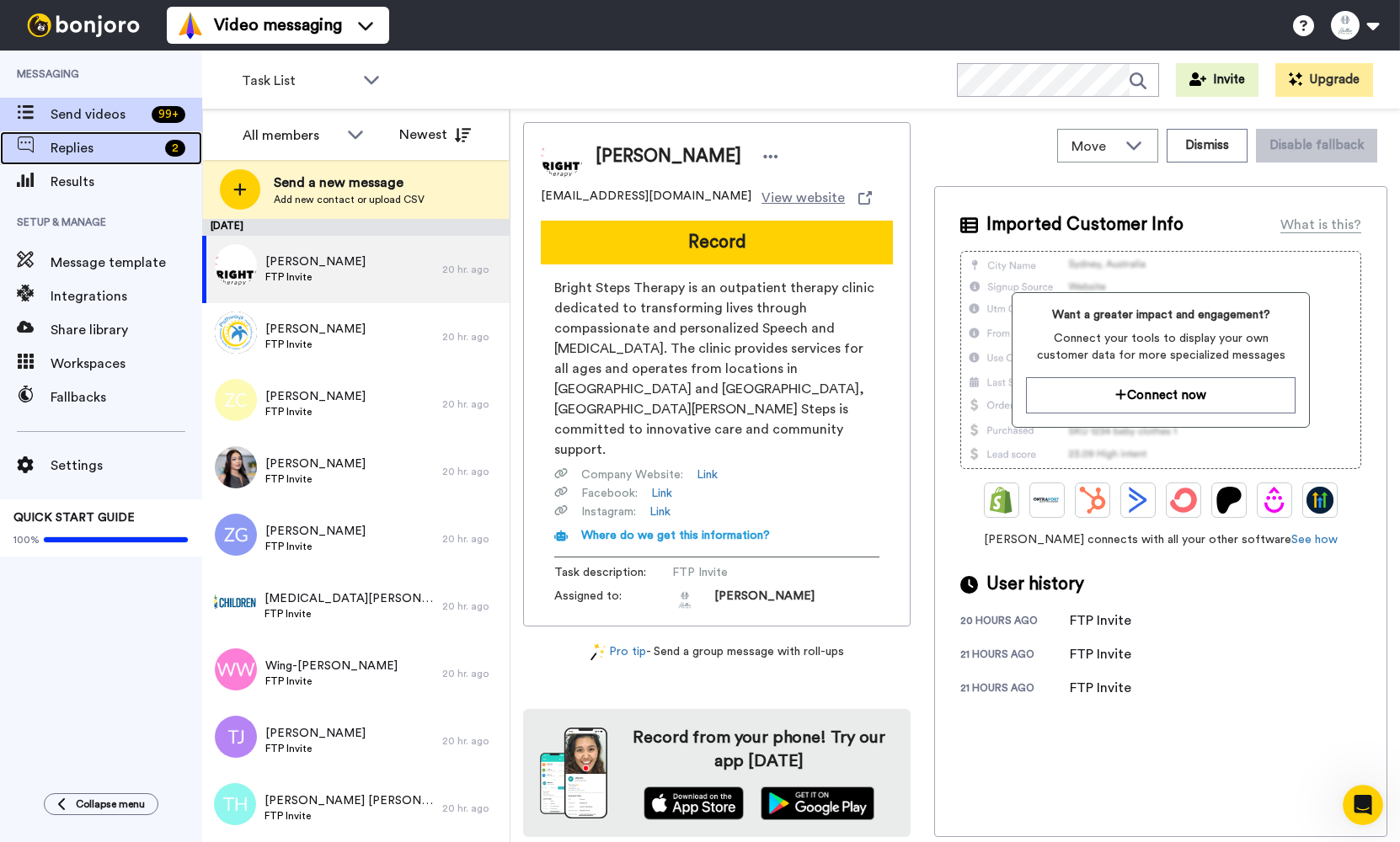
click at [124, 149] on span "Replies" at bounding box center [104, 148] width 108 height 21
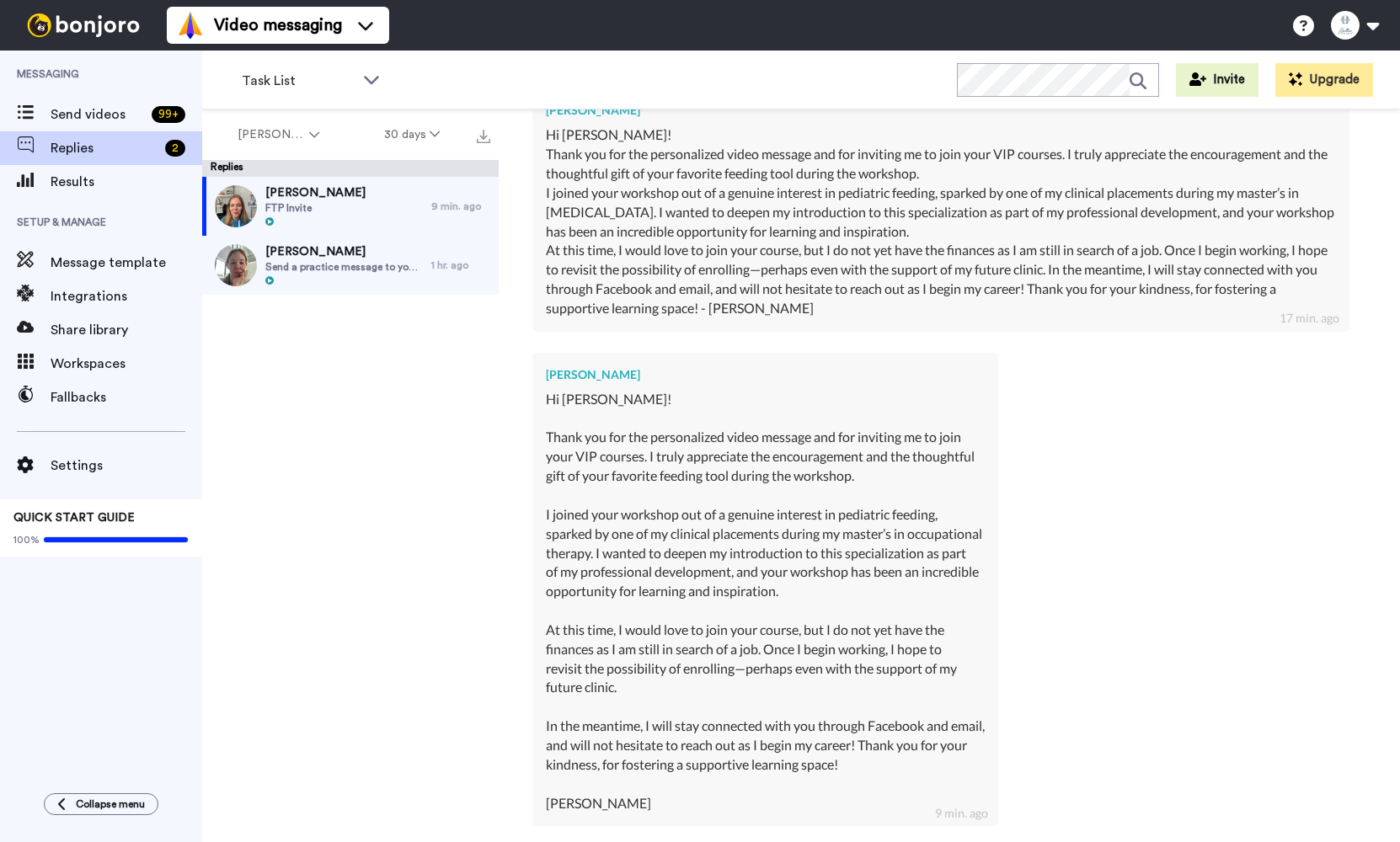
scroll to position [428, 0]
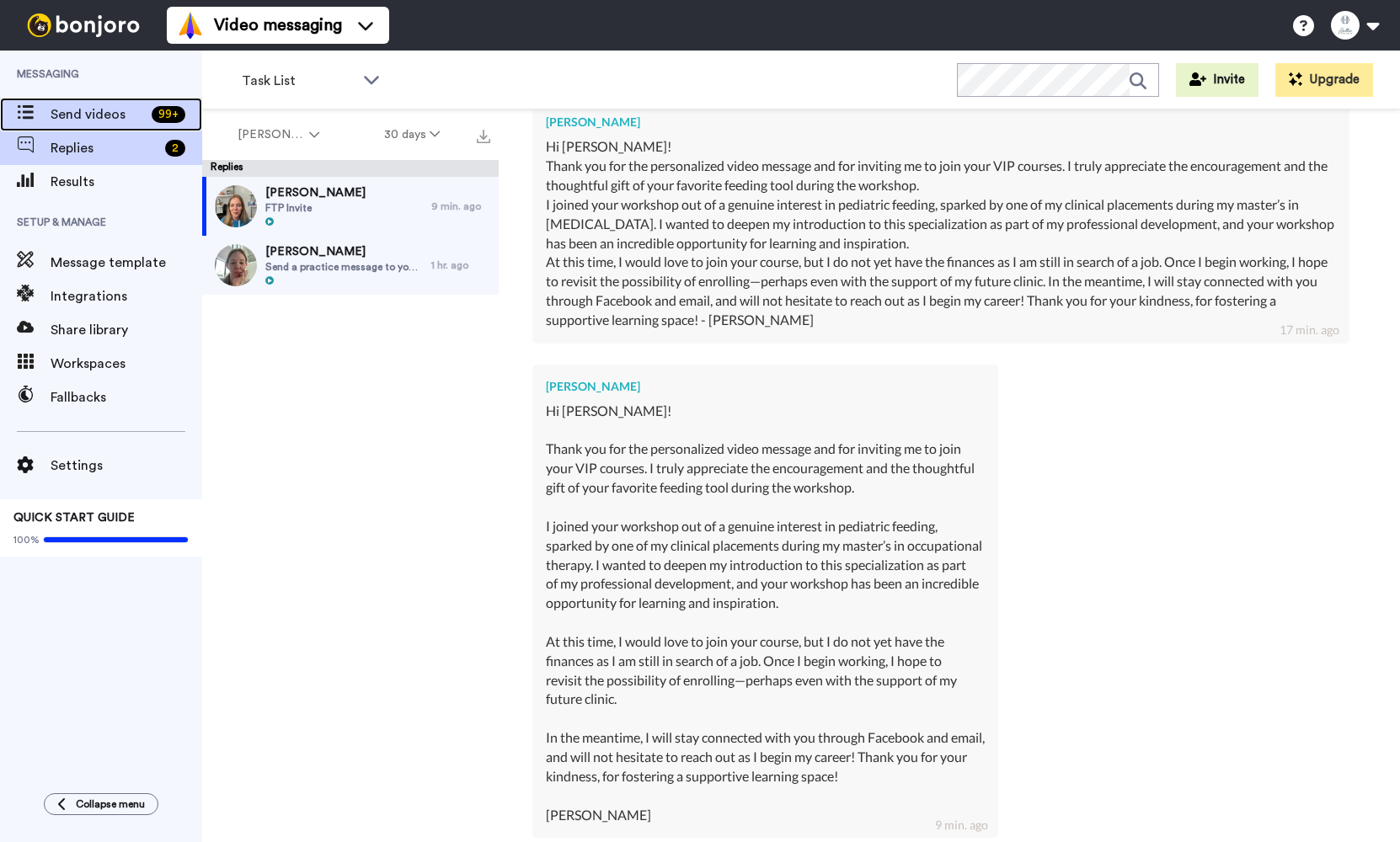
click at [69, 124] on span "Send videos" at bounding box center [97, 114] width 94 height 21
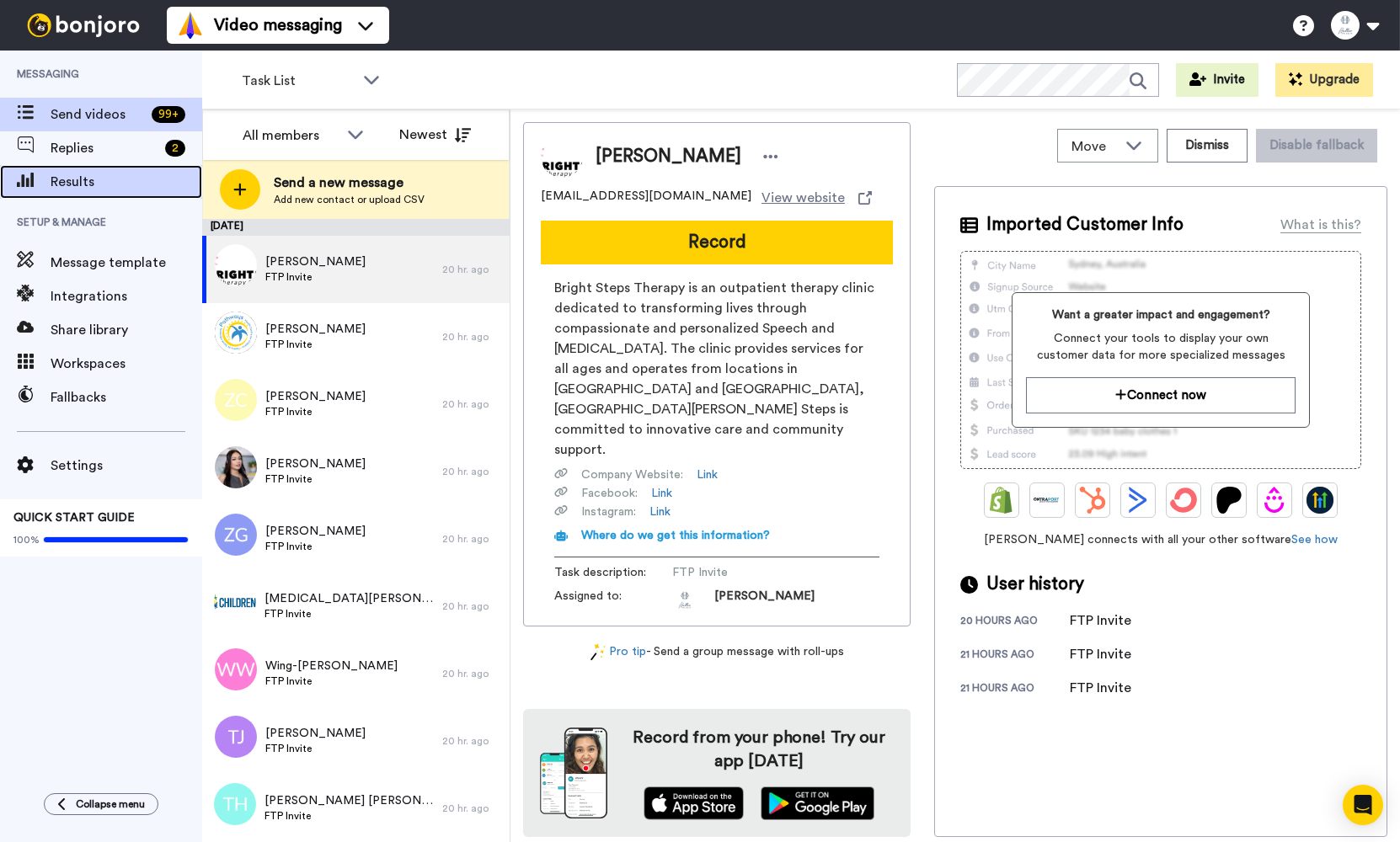
click at [82, 172] on span "Results" at bounding box center [126, 182] width 152 height 21
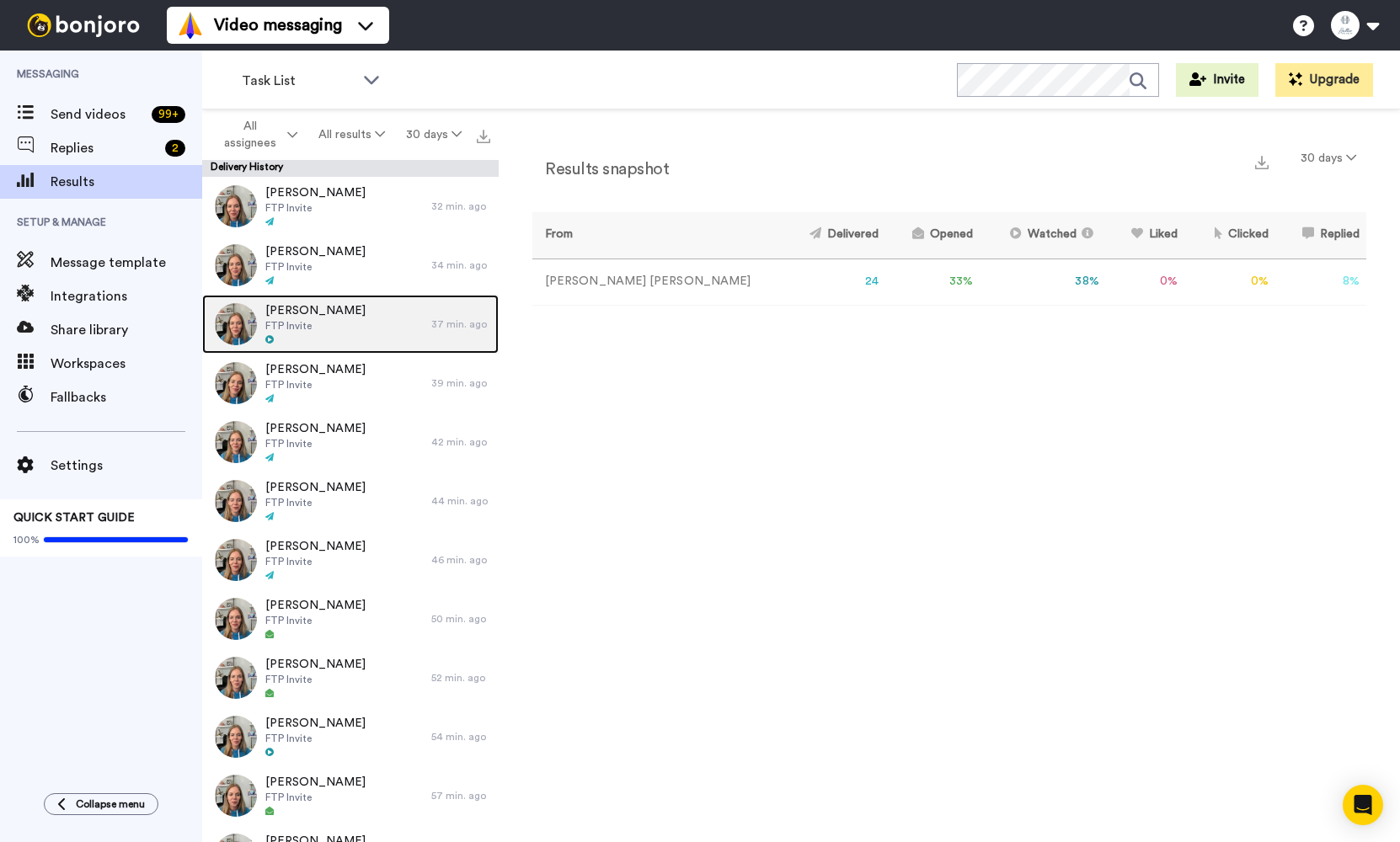
click at [361, 320] on div "Emma Daoust FTP Invite" at bounding box center [317, 325] width 229 height 59
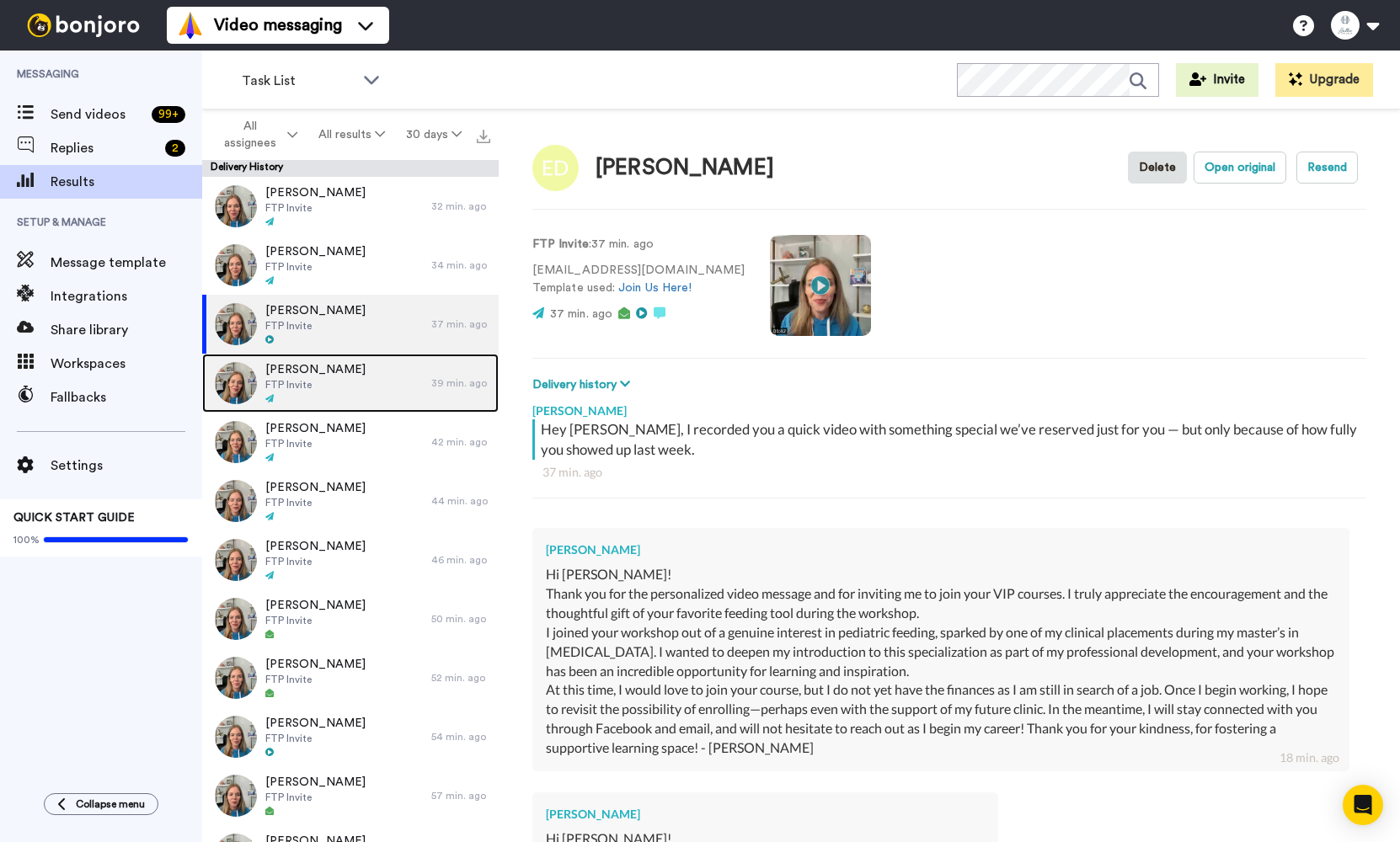
click at [354, 365] on span "Nicole Karingada" at bounding box center [316, 369] width 100 height 17
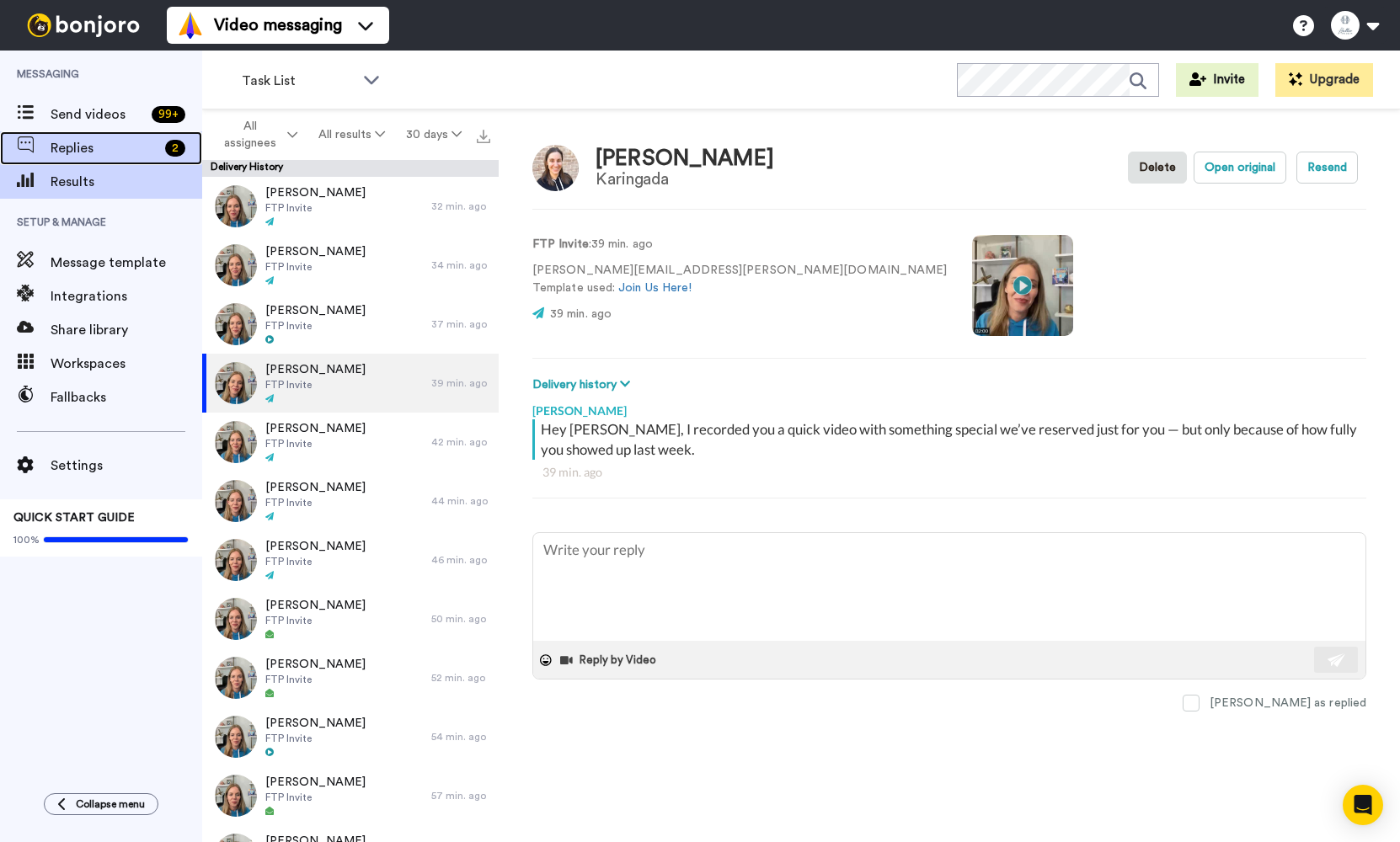
type textarea "x"
click at [170, 148] on div "2" at bounding box center [175, 148] width 21 height 17
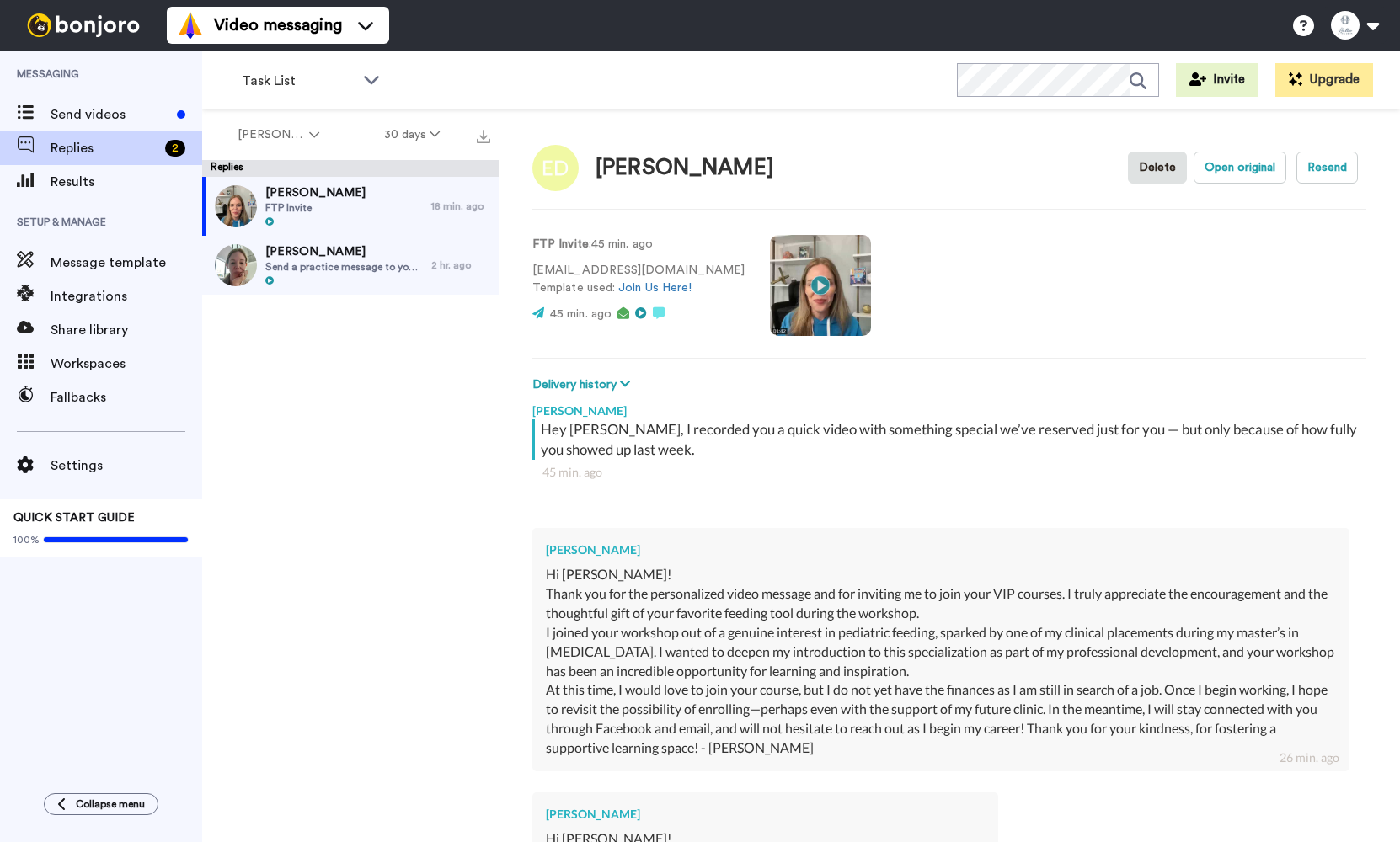
type textarea "x"
click at [116, 115] on span "Send videos" at bounding box center [110, 114] width 120 height 21
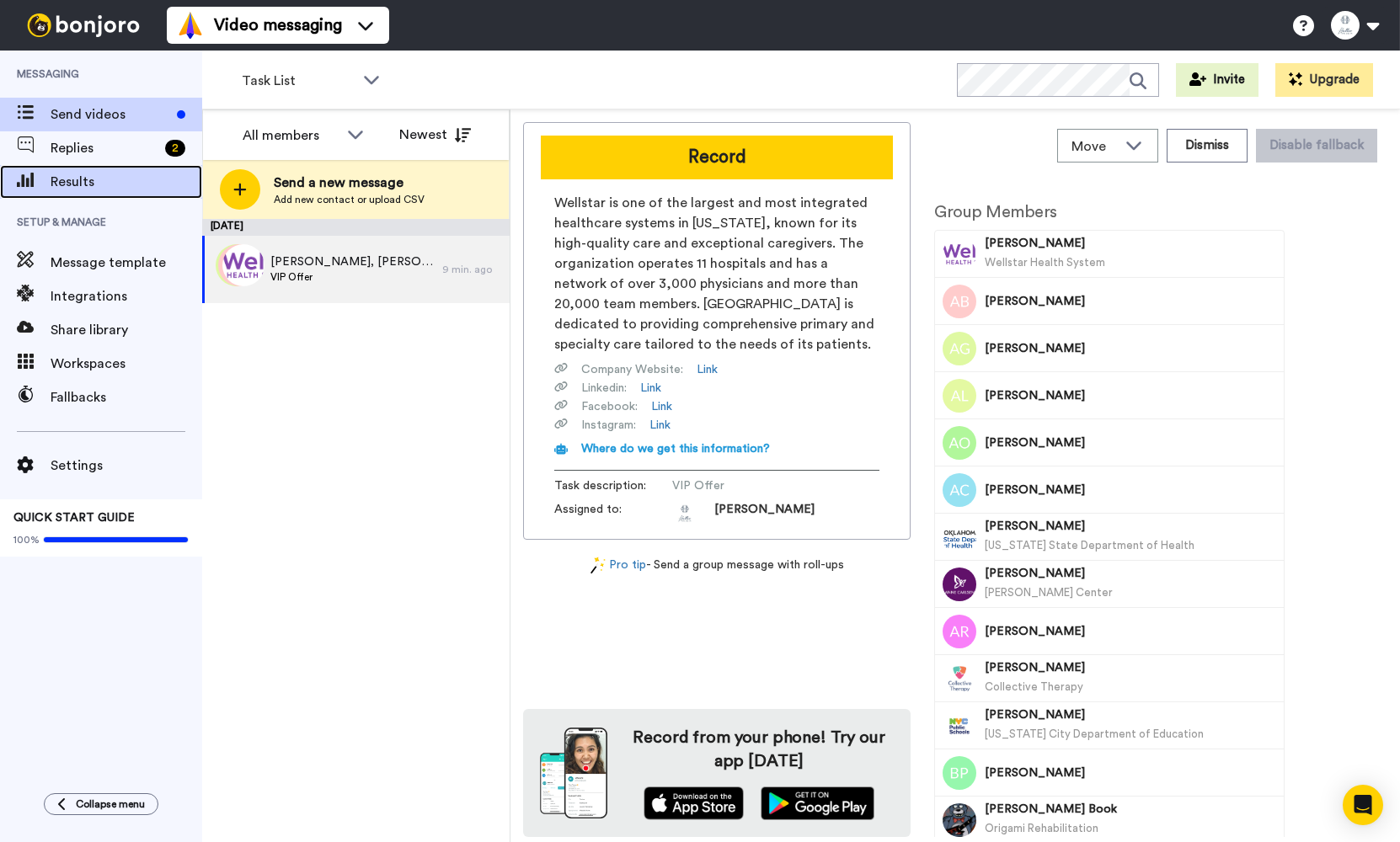
click at [108, 175] on span "Results" at bounding box center [126, 182] width 152 height 21
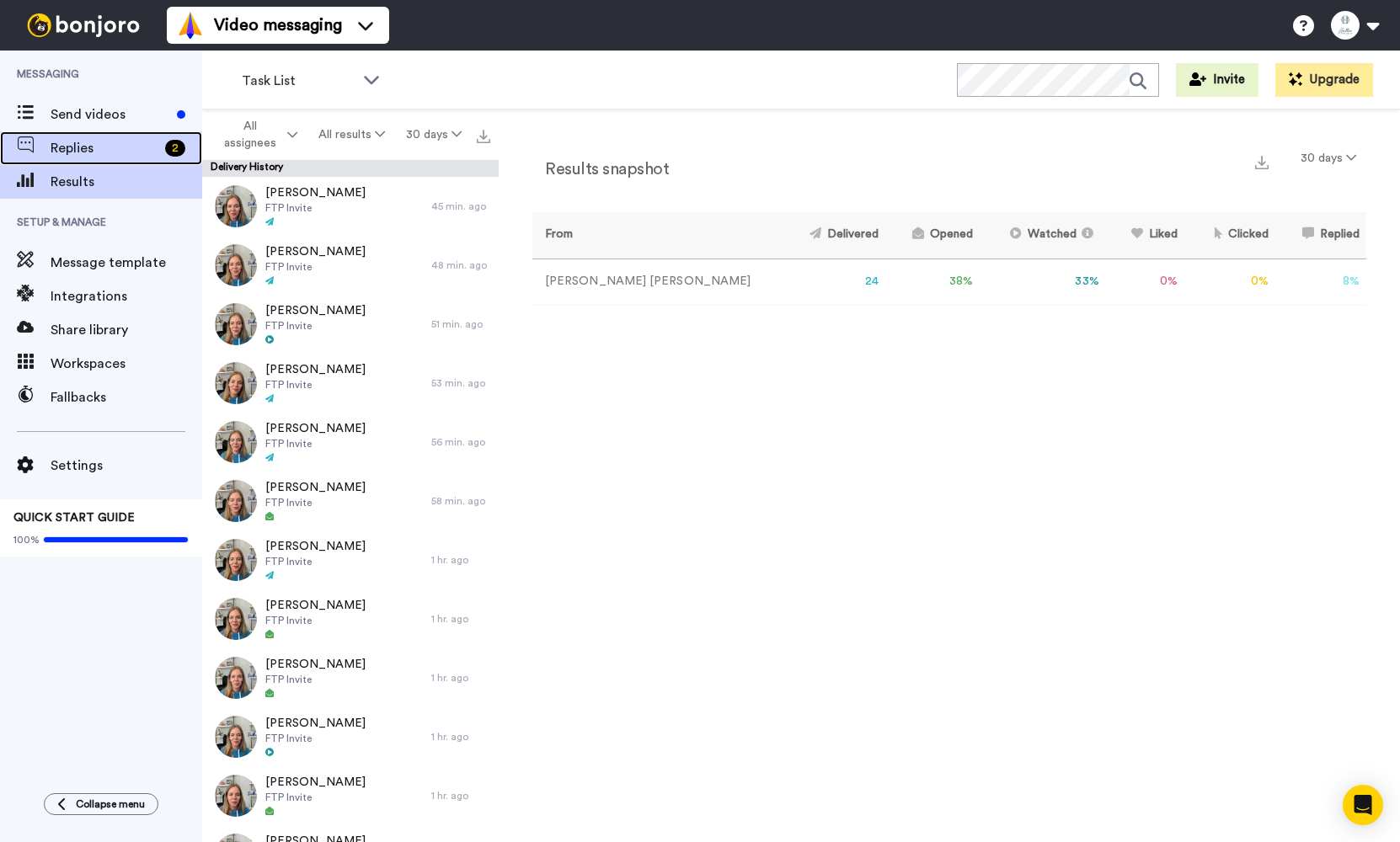
click at [89, 142] on span "Replies" at bounding box center [104, 148] width 108 height 21
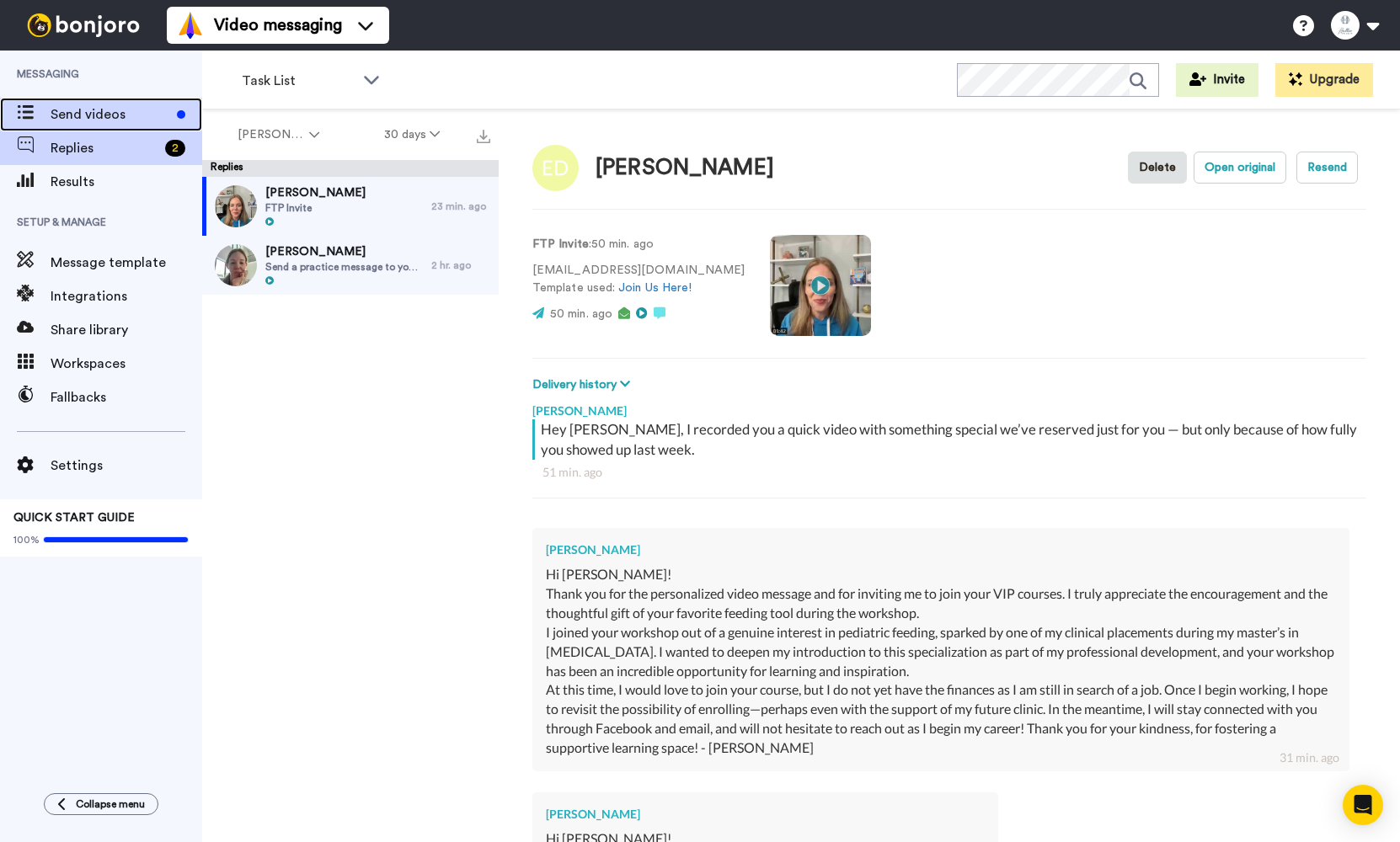
click at [91, 125] on div "Send videos" at bounding box center [101, 114] width 203 height 33
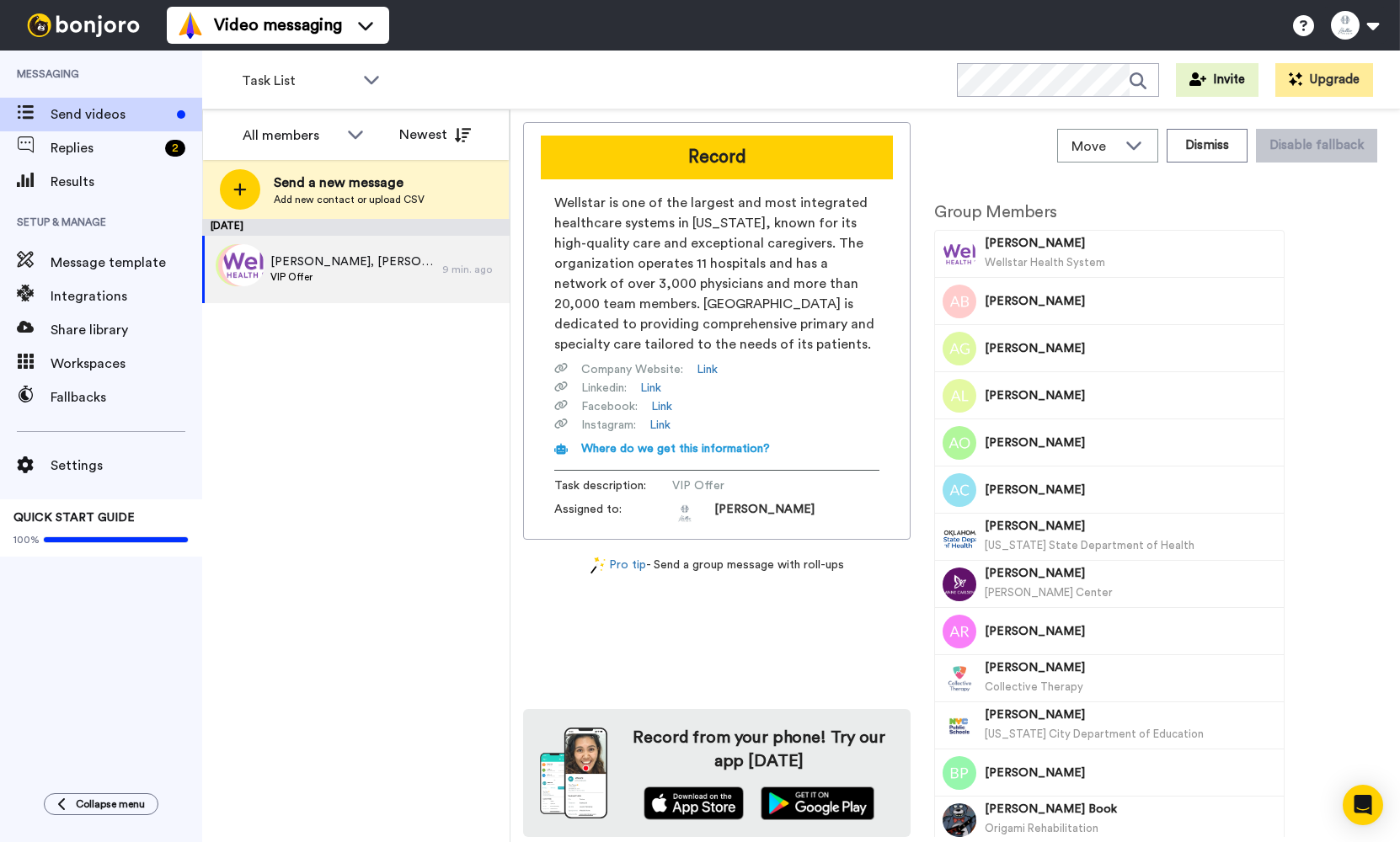
click at [337, 272] on span "VIP Offer" at bounding box center [352, 277] width 163 height 14
